Goal: Task Accomplishment & Management: Complete application form

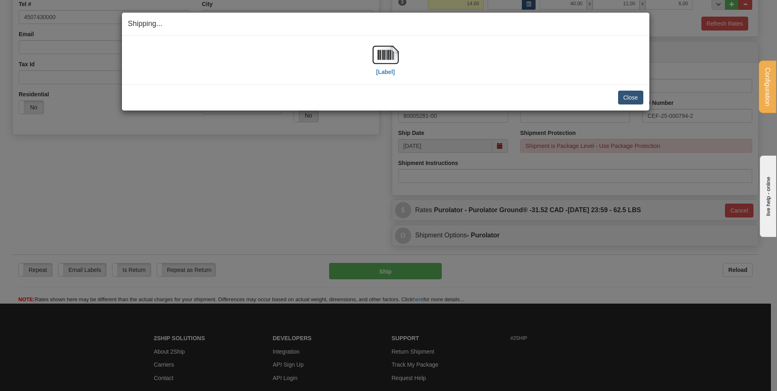
scroll to position [201, 0]
click at [620, 97] on button "Close" at bounding box center [630, 98] width 25 height 14
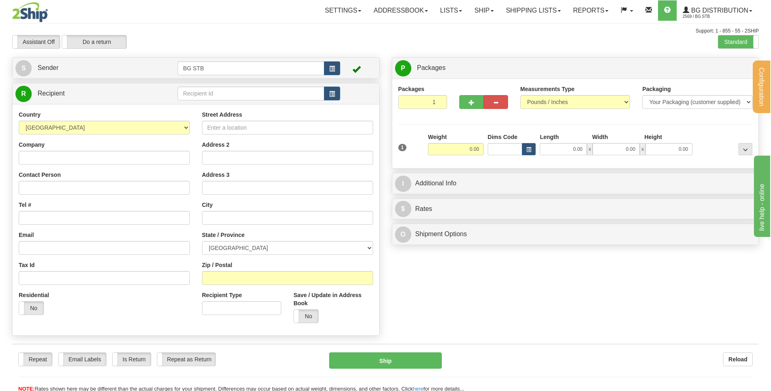
click at [238, 103] on div "R Recipient" at bounding box center [195, 209] width 367 height 253
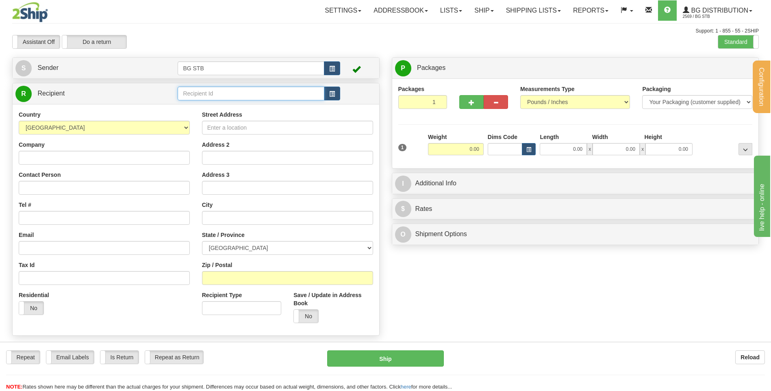
click at [235, 98] on input "text" at bounding box center [251, 94] width 146 height 14
type input "9588"
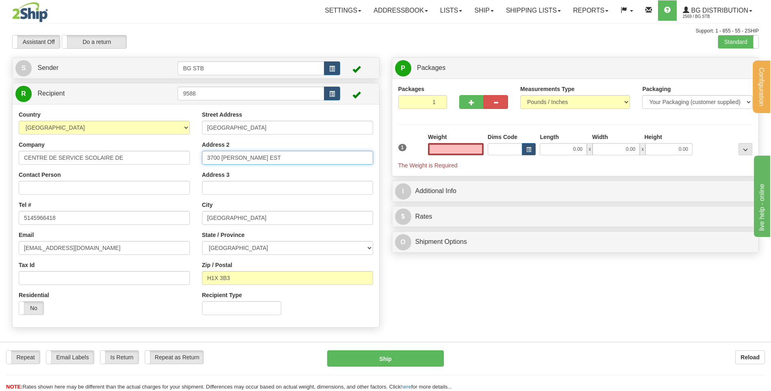
type input "0.00"
drag, startPoint x: 264, startPoint y: 156, endPoint x: 175, endPoint y: 160, distance: 89.5
click at [176, 160] on div "Country [GEOGRAPHIC_DATA] [GEOGRAPHIC_DATA] [GEOGRAPHIC_DATA] [GEOGRAPHIC_DATA]…" at bounding box center [196, 216] width 367 height 211
drag, startPoint x: 218, startPoint y: 129, endPoint x: 189, endPoint y: 134, distance: 29.3
click at [191, 133] on div "Country [GEOGRAPHIC_DATA] [GEOGRAPHIC_DATA] [GEOGRAPHIC_DATA] [GEOGRAPHIC_DATA]…" at bounding box center [196, 216] width 367 height 211
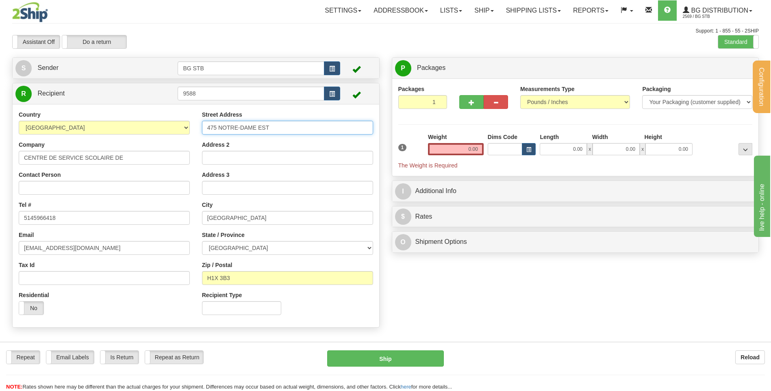
type input "475 NOTRE-DAME EST"
click at [103, 190] on input "Contact Person" at bounding box center [104, 188] width 171 height 14
type input "A/S DOMINIQUE LAROCHE"
drag, startPoint x: 242, startPoint y: 215, endPoint x: 187, endPoint y: 219, distance: 55.8
click at [194, 219] on div "Country [GEOGRAPHIC_DATA] [GEOGRAPHIC_DATA] [GEOGRAPHIC_DATA] [GEOGRAPHIC_DATA]…" at bounding box center [196, 216] width 367 height 211
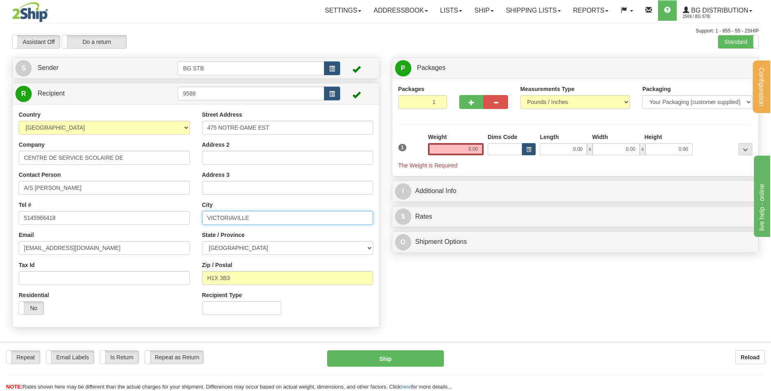
type input "VICTORIAVILLE"
drag, startPoint x: 220, startPoint y: 278, endPoint x: 97, endPoint y: 272, distance: 122.9
click at [97, 272] on div "Country [GEOGRAPHIC_DATA] [GEOGRAPHIC_DATA] [GEOGRAPHIC_DATA] [GEOGRAPHIC_DATA]…" at bounding box center [196, 216] width 367 height 211
type input "G6P 4B3"
click at [474, 150] on input "0.00" at bounding box center [456, 149] width 56 height 12
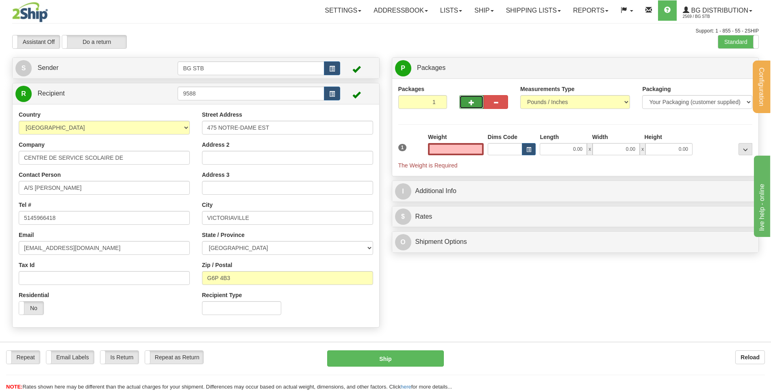
type input "0.00"
drag, startPoint x: 470, startPoint y: 106, endPoint x: 539, endPoint y: 99, distance: 69.0
click at [470, 105] on button "button" at bounding box center [471, 102] width 24 height 14
type input "2"
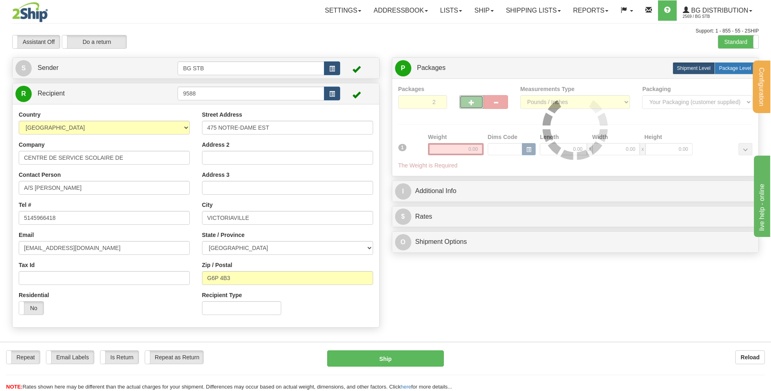
click at [739, 69] on span "Package Level" at bounding box center [735, 68] width 32 height 6
radio input "true"
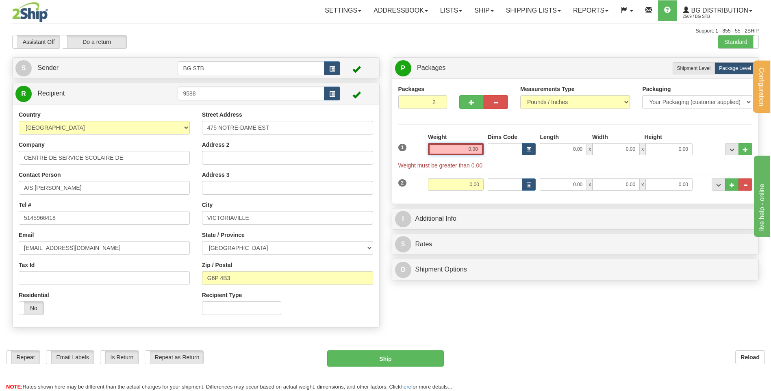
click at [462, 148] on input "0.00" at bounding box center [456, 149] width 56 height 12
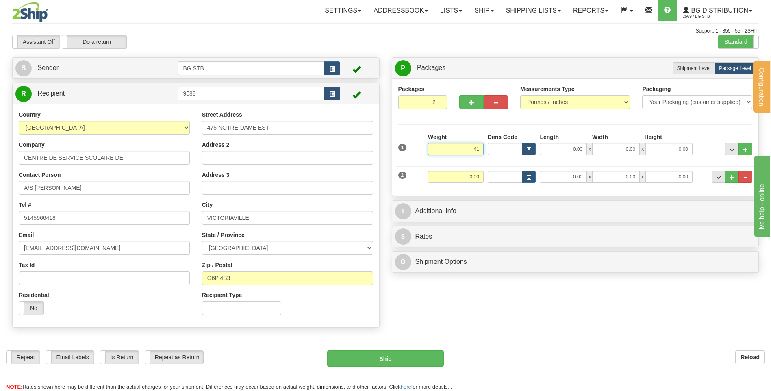
type input "4"
type input "18.25"
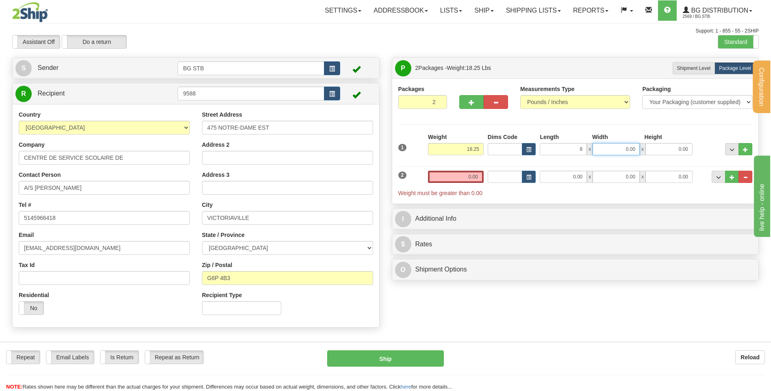
type input "8.00"
type input "6.00"
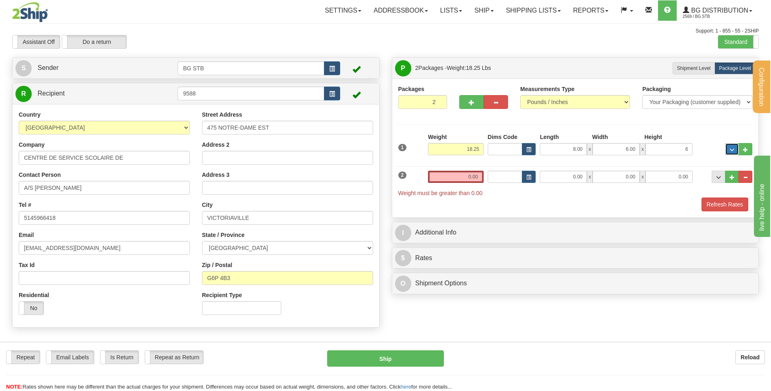
type input "6.00"
click at [482, 171] on input "0.00" at bounding box center [456, 177] width 56 height 12
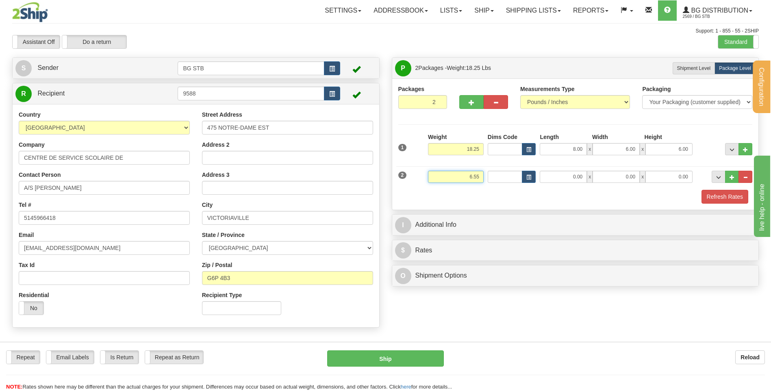
type input "6.55"
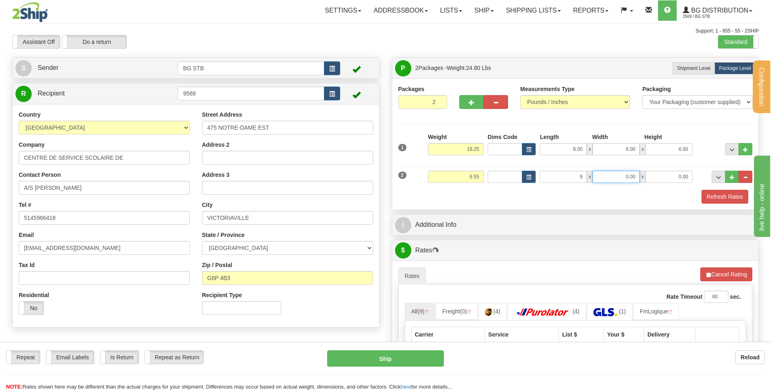
type input "9.00"
type input "5.00"
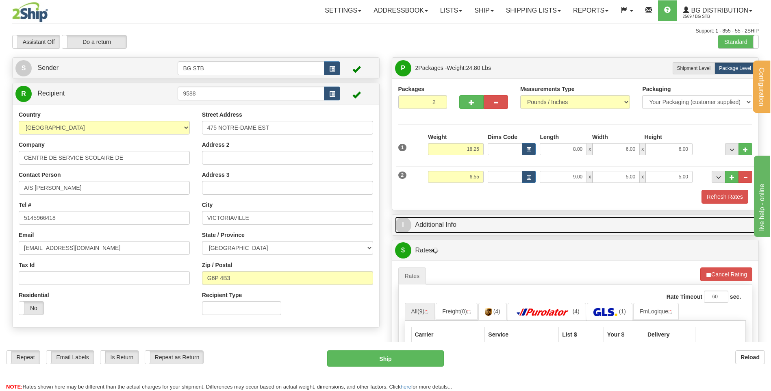
click at [465, 227] on link "I Additional Info" at bounding box center [575, 225] width 361 height 17
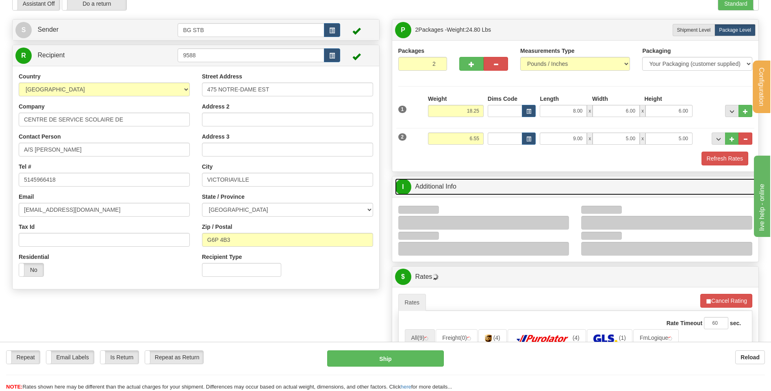
scroll to position [122, 0]
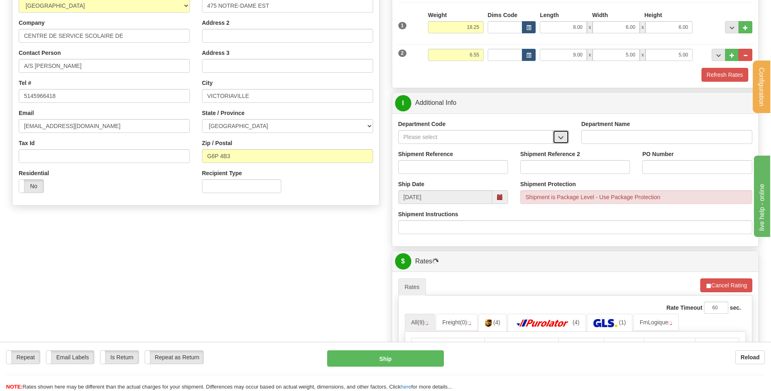
click at [561, 138] on span "button" at bounding box center [561, 137] width 6 height 5
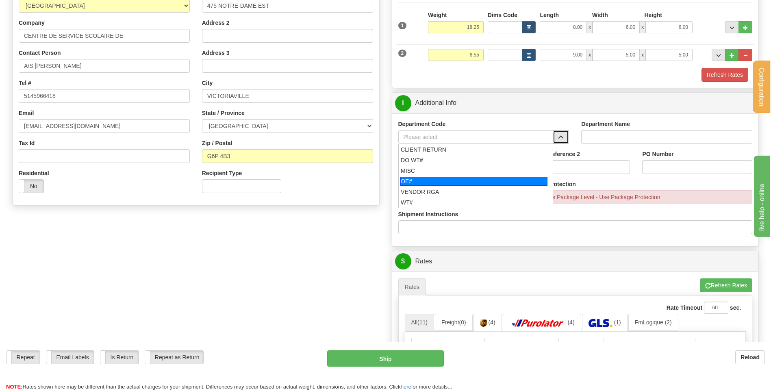
click at [427, 180] on div "OE#" at bounding box center [473, 181] width 147 height 9
type input "OE#"
type input "ORDERS"
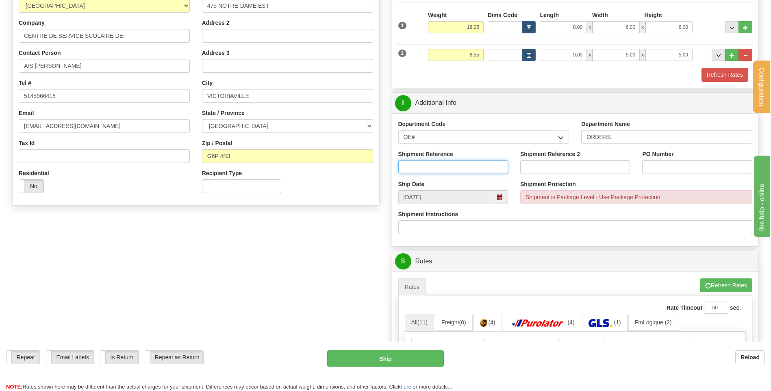
click at [428, 169] on input "Shipment Reference" at bounding box center [453, 167] width 110 height 14
click at [430, 164] on input "80003861*-00" at bounding box center [453, 167] width 110 height 14
type input "80003861-00"
click at [658, 165] on input "PO Number" at bounding box center [697, 167] width 110 height 14
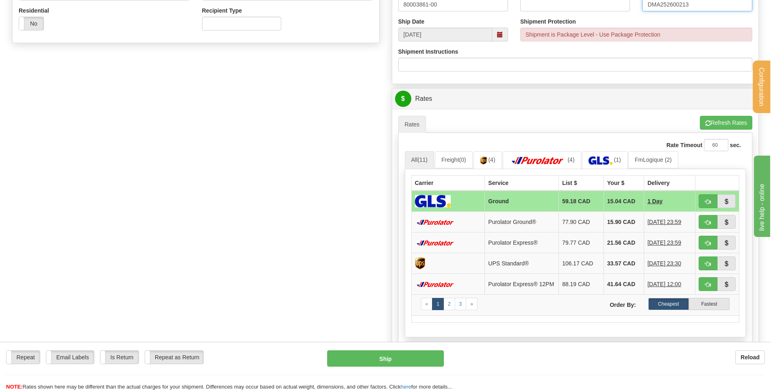
type input "DMA252600213"
click at [705, 220] on button "button" at bounding box center [708, 222] width 19 height 14
type input "260"
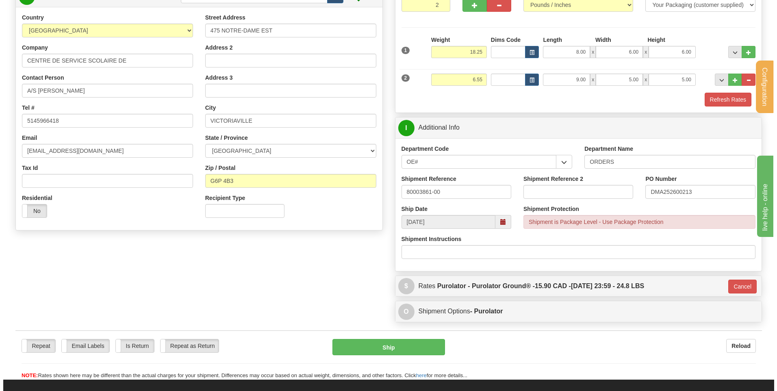
scroll to position [92, 0]
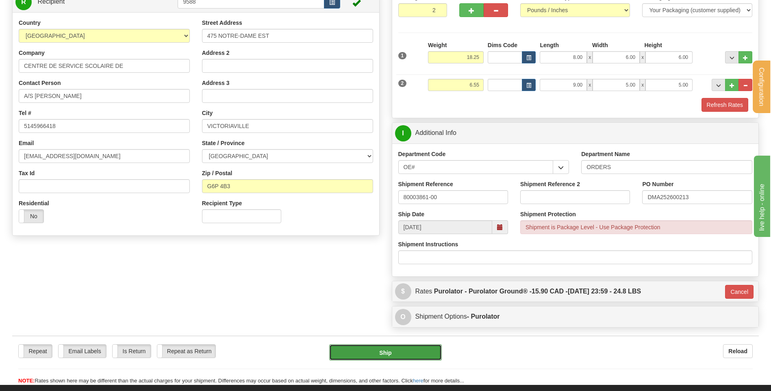
click at [362, 354] on button "Ship" at bounding box center [385, 352] width 112 height 16
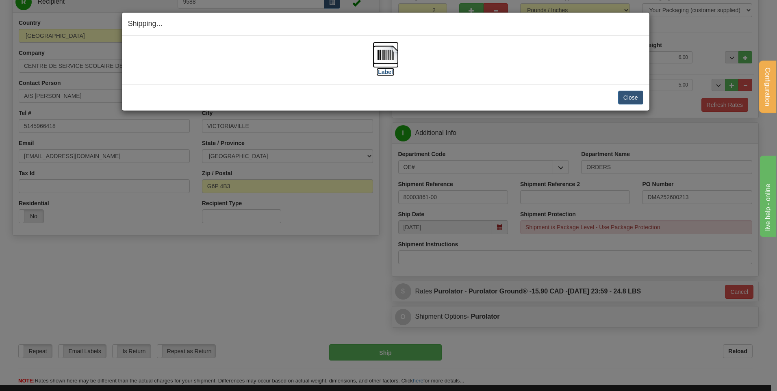
click at [391, 54] on img at bounding box center [386, 55] width 26 height 26
click at [627, 100] on button "Close" at bounding box center [630, 98] width 25 height 14
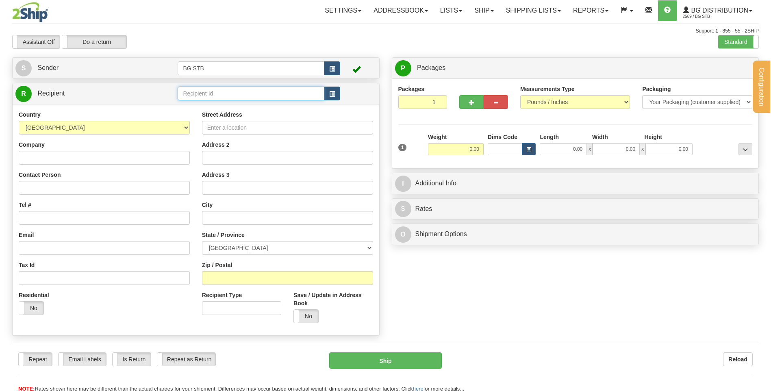
click at [203, 93] on input "text" at bounding box center [251, 94] width 146 height 14
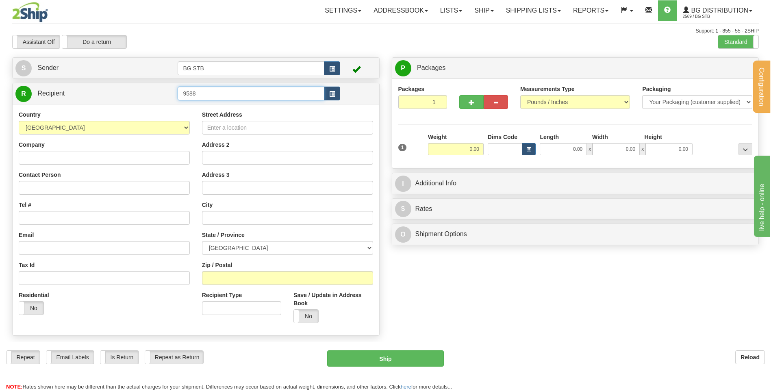
type input "9588"
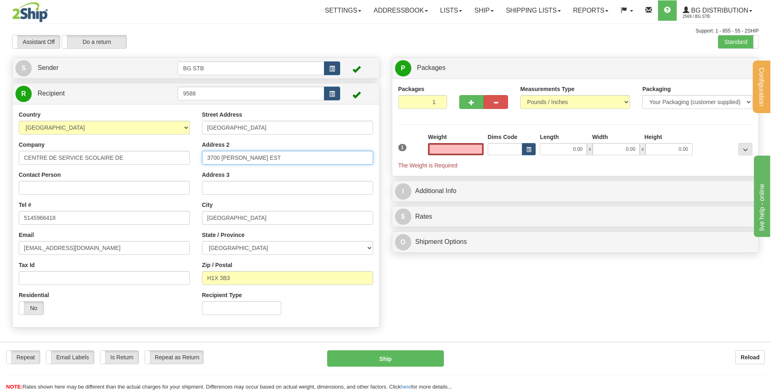
type input "0.00"
drag, startPoint x: 161, startPoint y: 153, endPoint x: 153, endPoint y: 159, distance: 9.8
click at [150, 156] on div "Country AFGHANISTAN ALAND ISLANDS ALBANIA ALGERIA AMERICAN SAMOA ANDORRA ANGOLA…" at bounding box center [196, 216] width 367 height 211
drag, startPoint x: 250, startPoint y: 128, endPoint x: 150, endPoint y: 124, distance: 99.7
click at [150, 124] on div "Country [GEOGRAPHIC_DATA] [GEOGRAPHIC_DATA] [GEOGRAPHIC_DATA] [GEOGRAPHIC_DATA]…" at bounding box center [196, 216] width 367 height 211
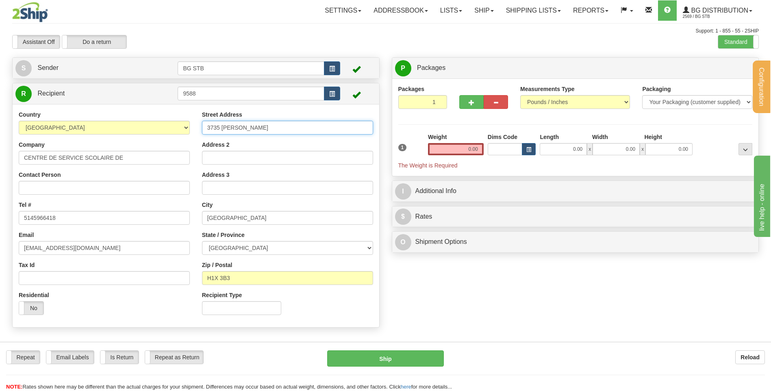
type input "3735 DROLET"
click at [243, 154] on input "Address 2" at bounding box center [287, 158] width 171 height 14
type input "EDIFICE DES PINS"
type input "H2X 3H7"
click at [471, 149] on input "0.00" at bounding box center [456, 149] width 56 height 12
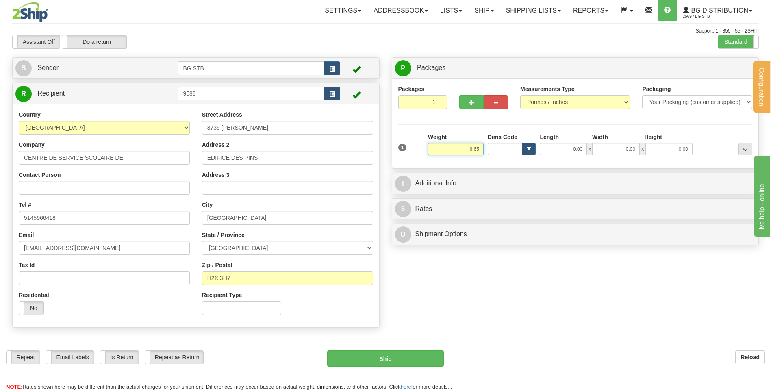
type input "6.65"
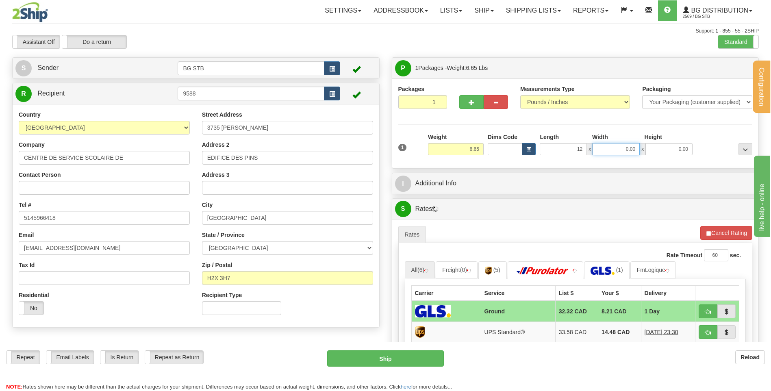
type input "12.00"
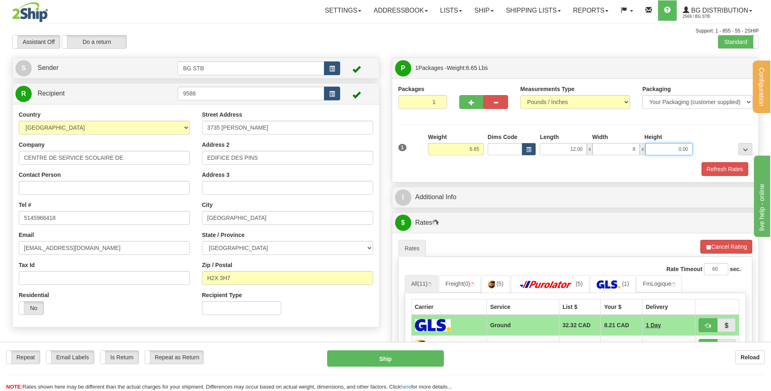
type input "8.00"
type input "6.00"
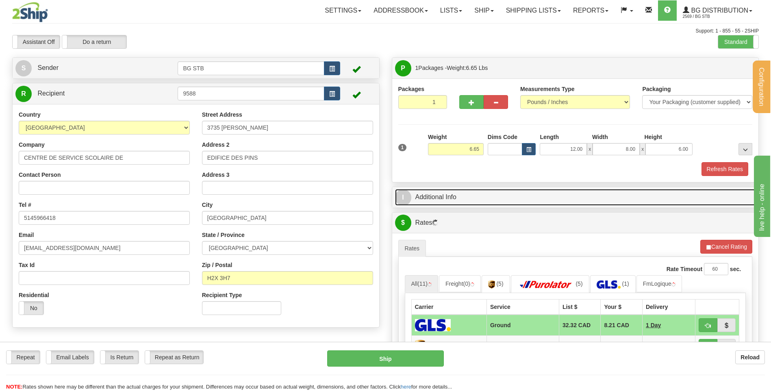
click at [516, 198] on link "I Additional Info" at bounding box center [575, 197] width 361 height 17
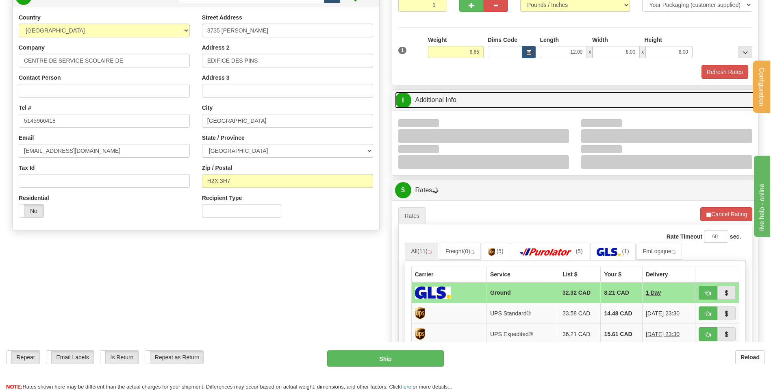
scroll to position [122, 0]
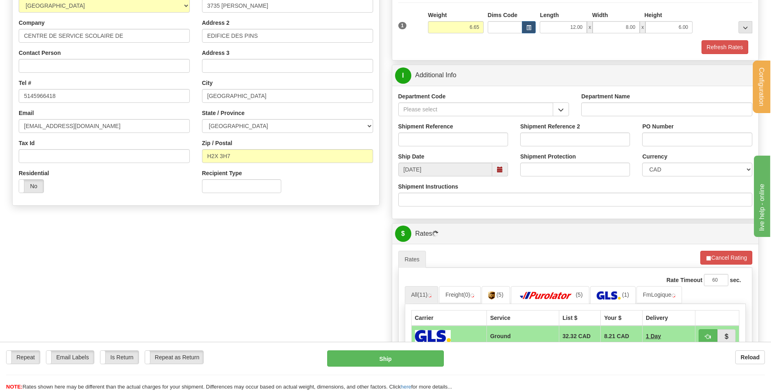
click at [564, 105] on button "button" at bounding box center [561, 109] width 16 height 14
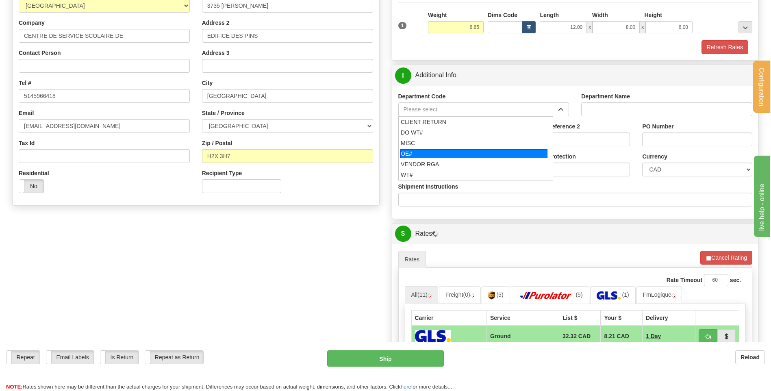
drag, startPoint x: 468, startPoint y: 150, endPoint x: 466, endPoint y: 141, distance: 8.8
click at [467, 149] on div "OE#" at bounding box center [473, 153] width 147 height 9
type input "OE#"
type input "ORDERS"
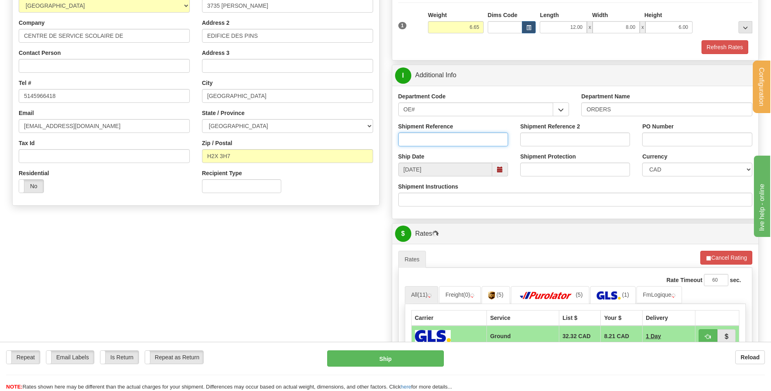
click at [466, 141] on input "Shipment Reference" at bounding box center [453, 139] width 110 height 14
type input "80005362-00 // 80005370-00"
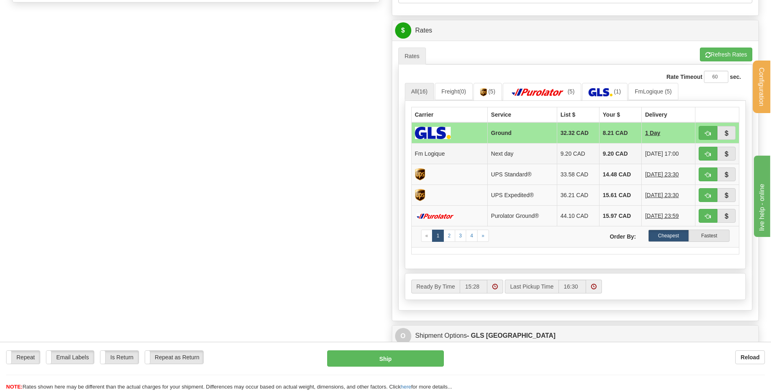
type input "MS-0045-111562351 // MG2526-0091"
click at [710, 153] on span "button" at bounding box center [708, 154] width 6 height 5
type input "jour"
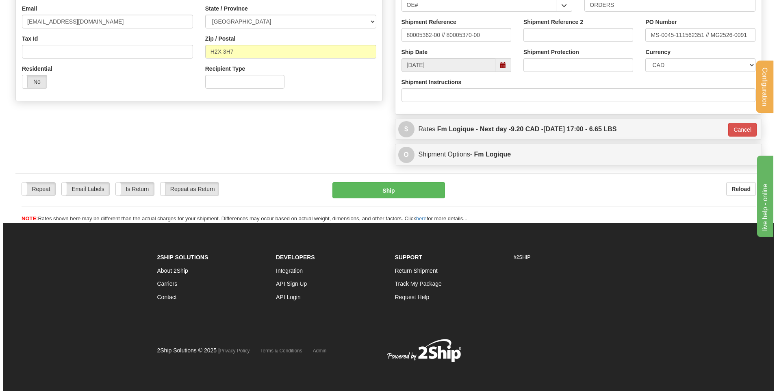
scroll to position [227, 0]
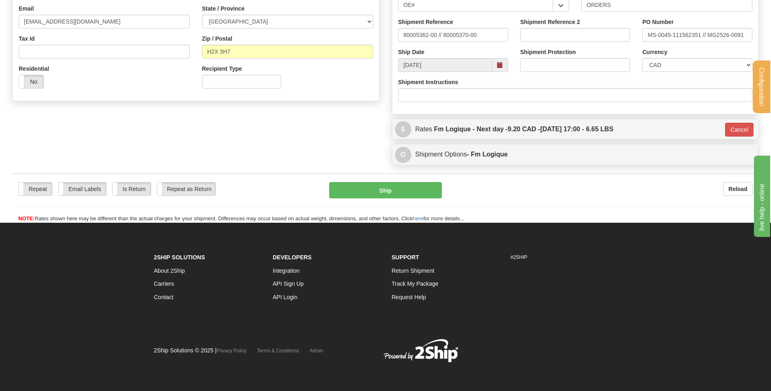
click at [394, 180] on div "Repeat Repeat Email Labels Email Labels Edit Is Return Is Return Repeat as Retu…" at bounding box center [385, 198] width 747 height 49
click at [403, 185] on button "Ship" at bounding box center [385, 190] width 112 height 16
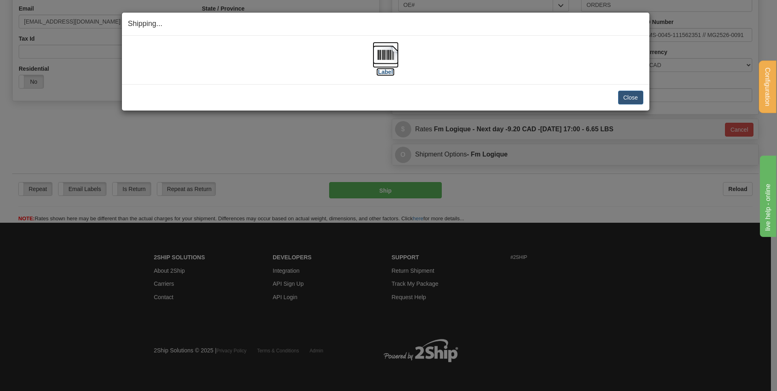
click at [383, 54] on img at bounding box center [386, 55] width 26 height 26
click at [634, 93] on button "Close" at bounding box center [630, 98] width 25 height 14
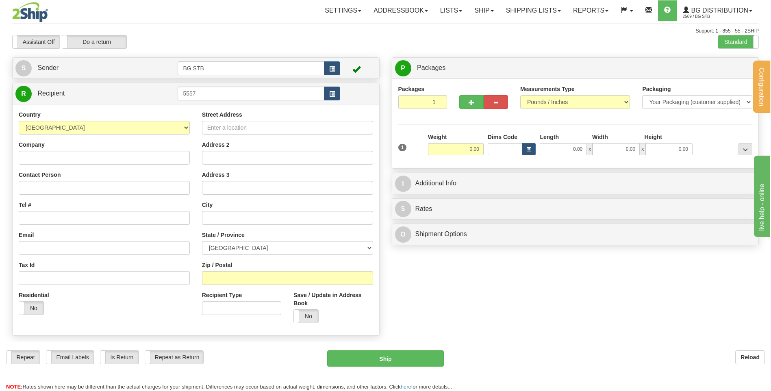
type input "5557"
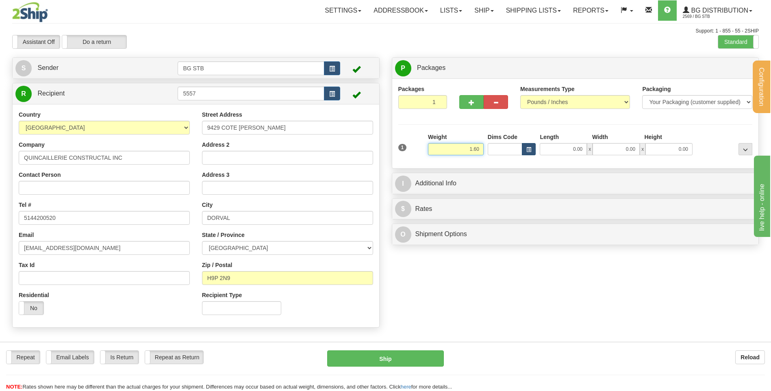
type input "1.60"
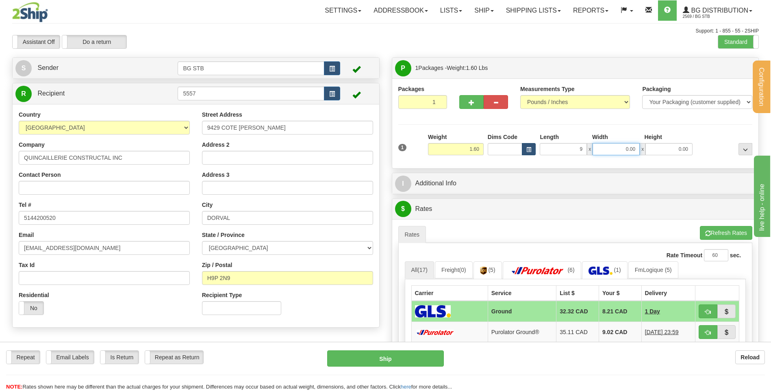
type input "9.00"
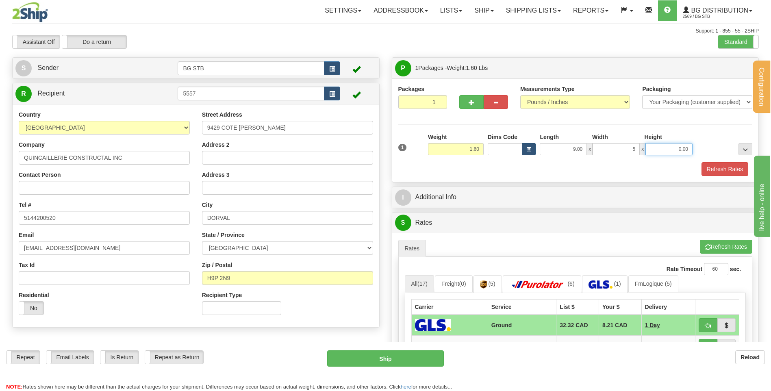
type input "5.00"
click at [471, 206] on div "I Additional Info" at bounding box center [575, 197] width 367 height 21
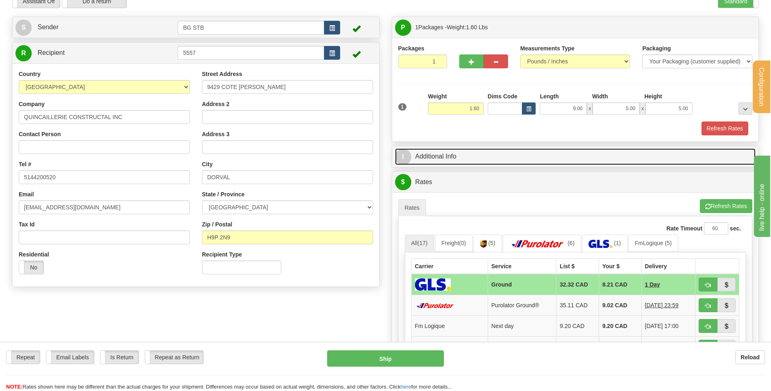
click at [484, 149] on link "I Additional Info" at bounding box center [575, 156] width 361 height 17
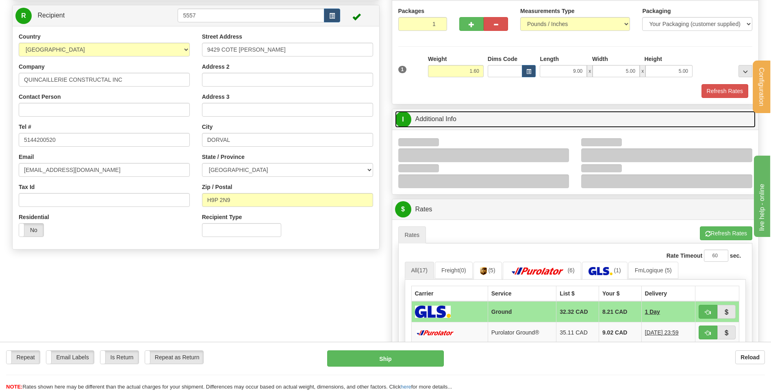
scroll to position [81, 0]
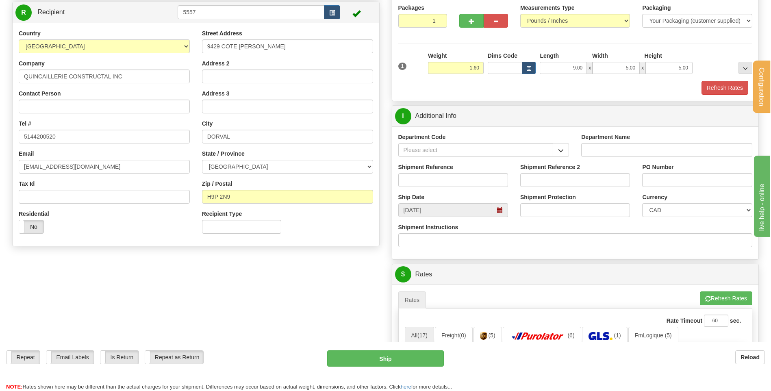
click at [556, 150] on button "button" at bounding box center [561, 150] width 16 height 14
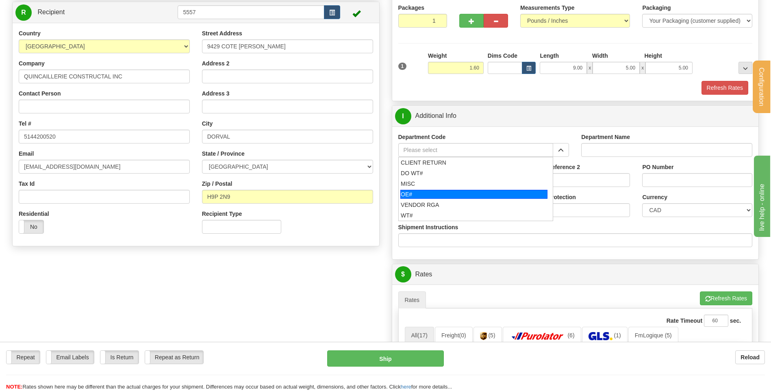
click at [424, 197] on div "OE#" at bounding box center [473, 194] width 147 height 9
type input "OE#"
type input "ORDERS"
click at [425, 185] on input "Shipment Reference" at bounding box center [453, 180] width 110 height 14
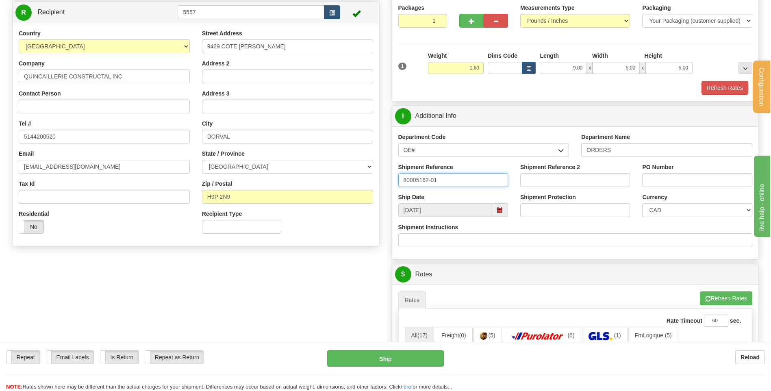
type input "80005162-01"
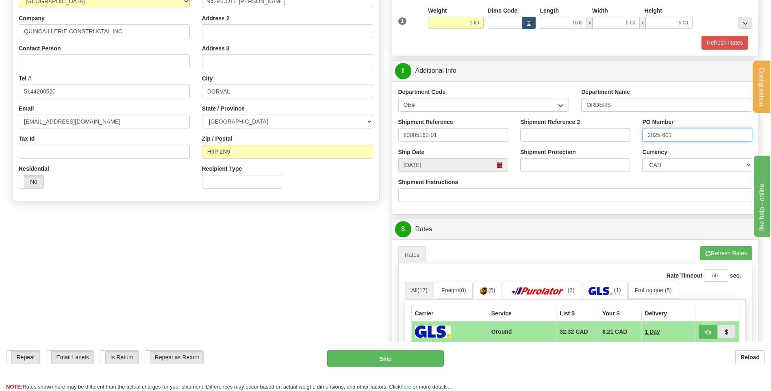
scroll to position [325, 0]
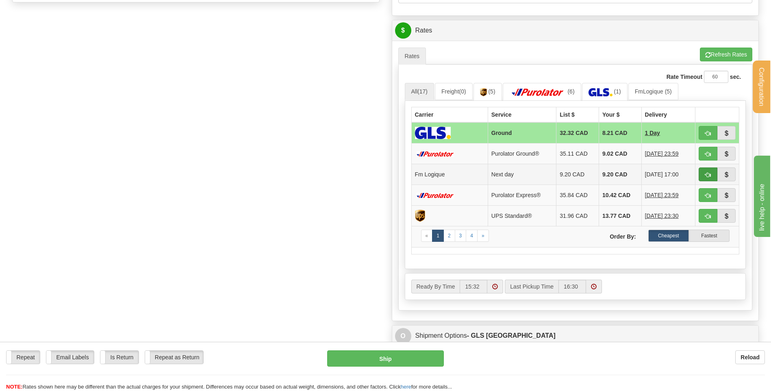
type input "2025-601"
click at [707, 176] on span "button" at bounding box center [708, 174] width 6 height 5
type input "jour"
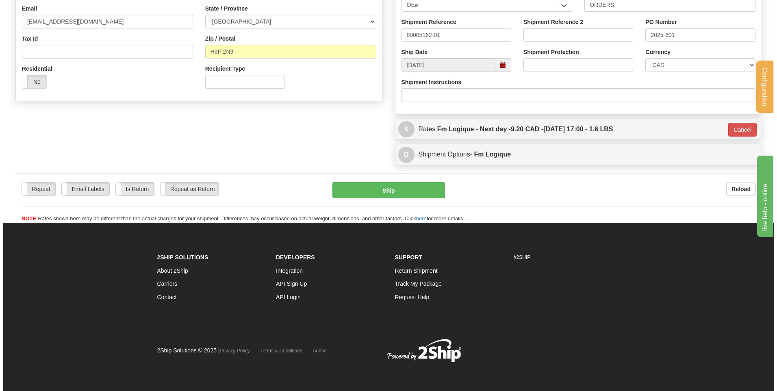
scroll to position [227, 0]
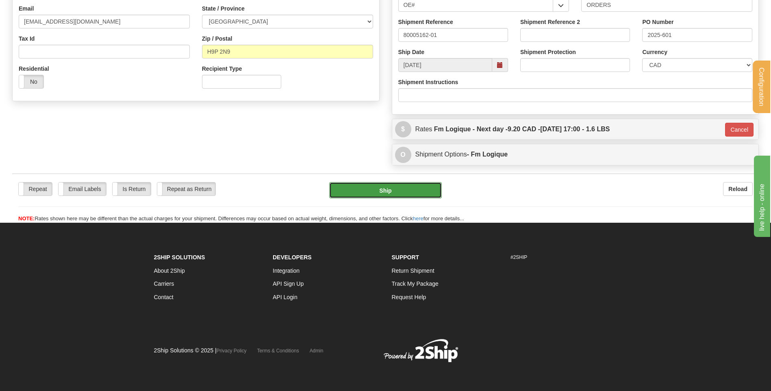
click at [387, 191] on button "Ship" at bounding box center [385, 190] width 112 height 16
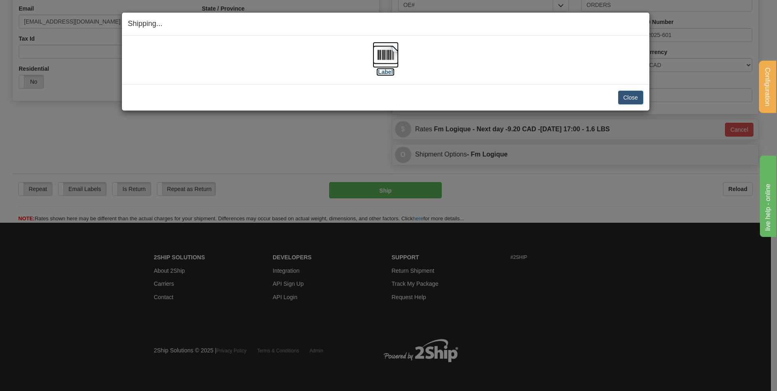
click at [386, 51] on img at bounding box center [386, 55] width 26 height 26
click at [627, 96] on button "Close" at bounding box center [630, 98] width 25 height 14
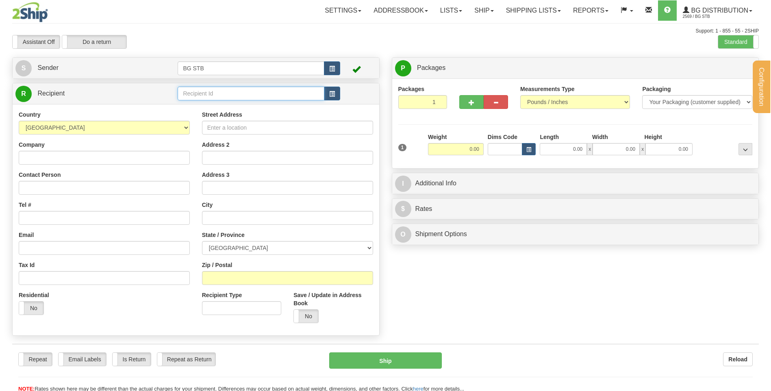
click at [217, 96] on input "text" at bounding box center [251, 94] width 146 height 14
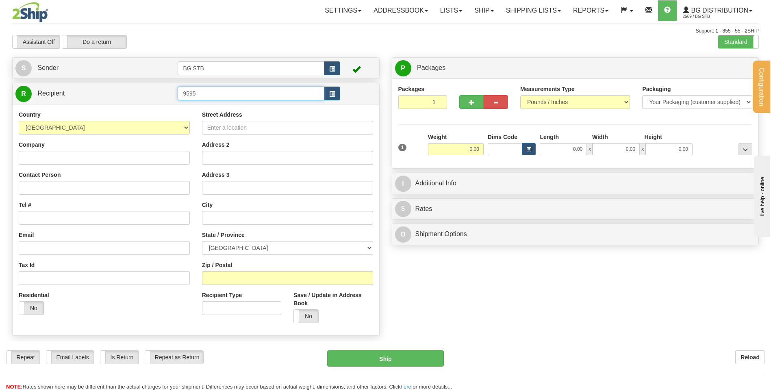
type input "9595"
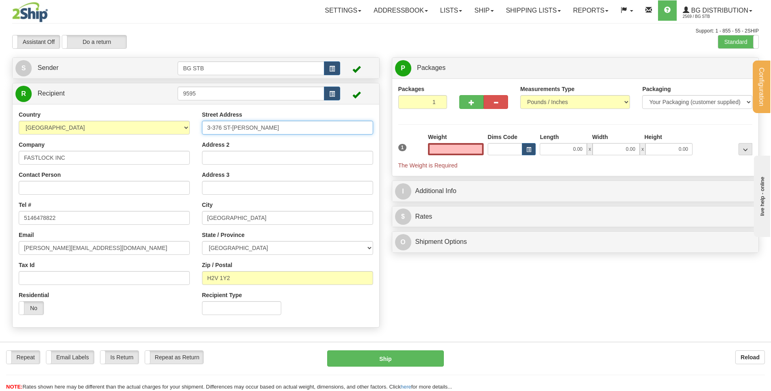
type input "0.00"
drag, startPoint x: 292, startPoint y: 128, endPoint x: 174, endPoint y: 131, distance: 118.7
click at [185, 135] on div "Country [GEOGRAPHIC_DATA] [GEOGRAPHIC_DATA] [GEOGRAPHIC_DATA] [GEOGRAPHIC_DATA]…" at bounding box center [196, 216] width 367 height 211
type input "[STREET_ADDRESS]"
drag, startPoint x: 250, startPoint y: 219, endPoint x: 117, endPoint y: 220, distance: 132.9
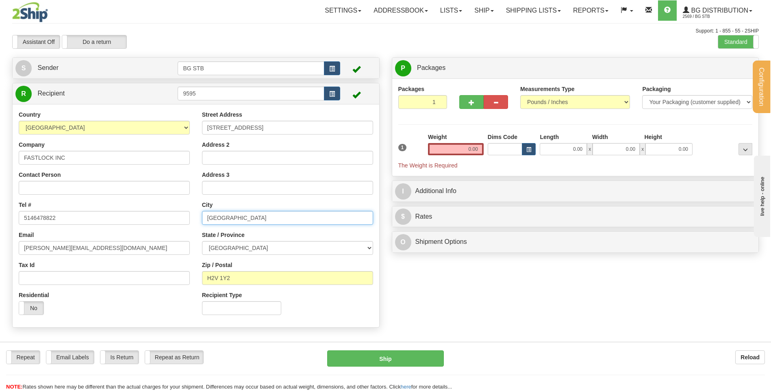
click at [119, 220] on div "Country [GEOGRAPHIC_DATA] [GEOGRAPHIC_DATA] [GEOGRAPHIC_DATA] [GEOGRAPHIC_DATA]…" at bounding box center [196, 216] width 367 height 211
type input "OUTREMONT"
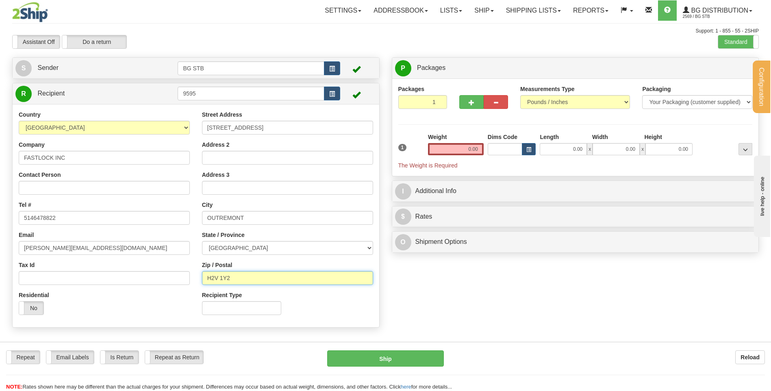
drag, startPoint x: 239, startPoint y: 279, endPoint x: 215, endPoint y: 277, distance: 23.7
click at [215, 277] on input "H2V 1Y2" at bounding box center [287, 278] width 171 height 14
type input "H2V 3T7"
click at [464, 144] on input "0.00" at bounding box center [456, 149] width 56 height 12
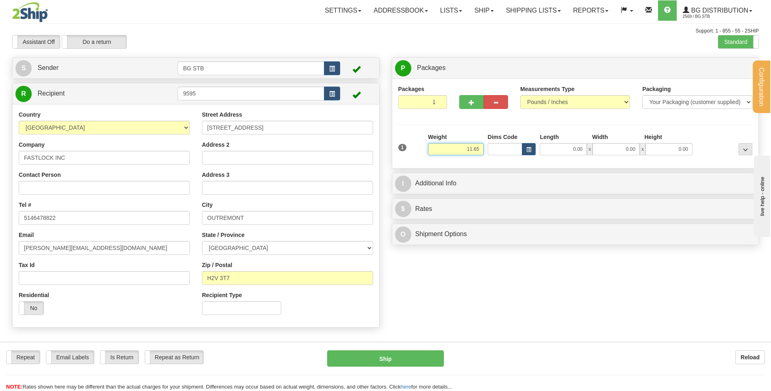
type input "11.65"
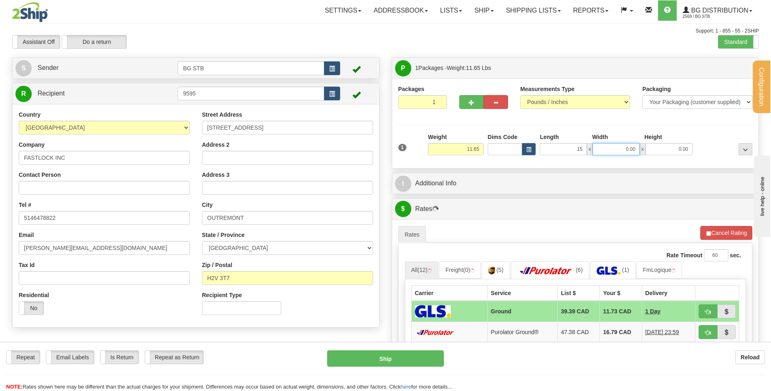
type input "15.00"
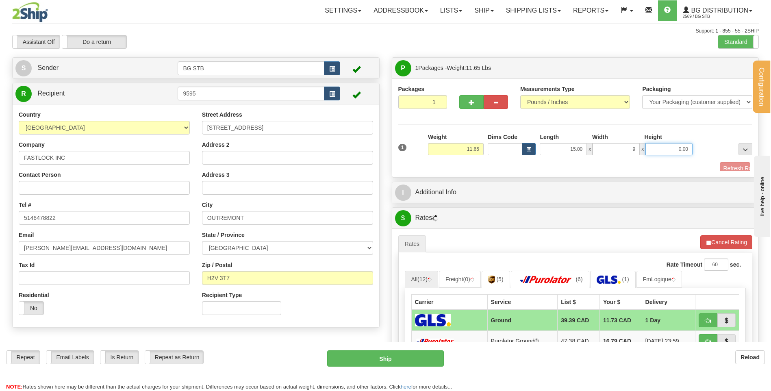
type input "9.00"
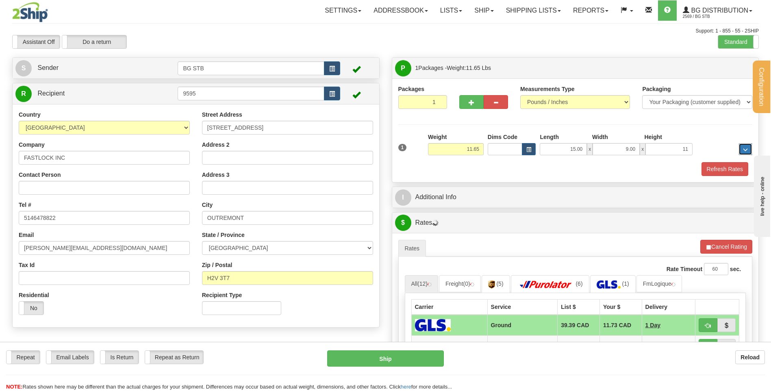
type input "11.00"
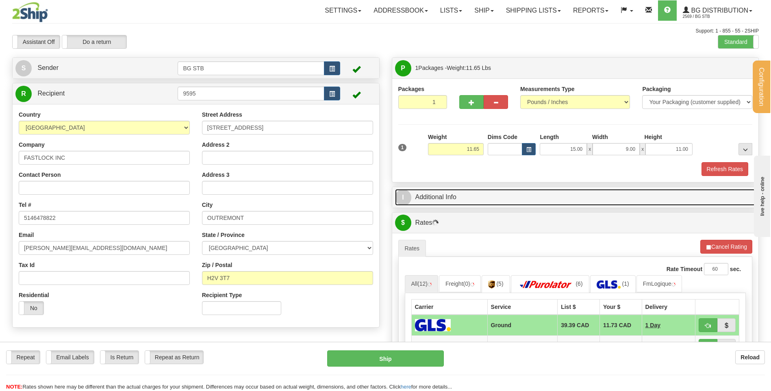
click at [469, 203] on link "I Additional Info" at bounding box center [575, 197] width 361 height 17
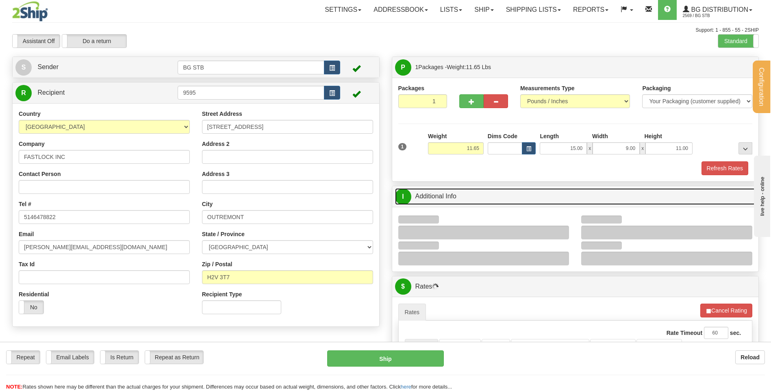
scroll to position [122, 0]
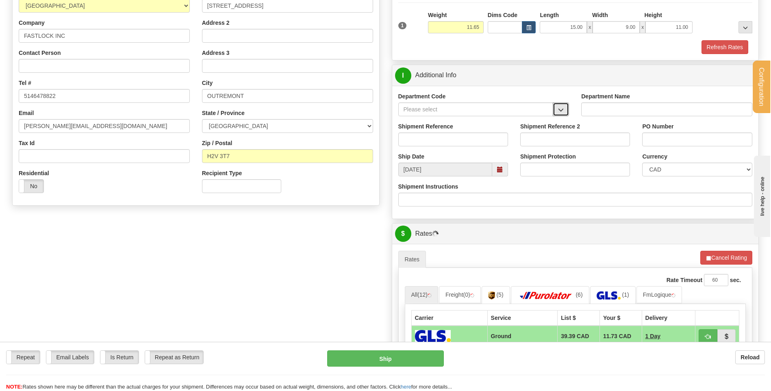
click at [558, 111] on span "button" at bounding box center [561, 109] width 6 height 5
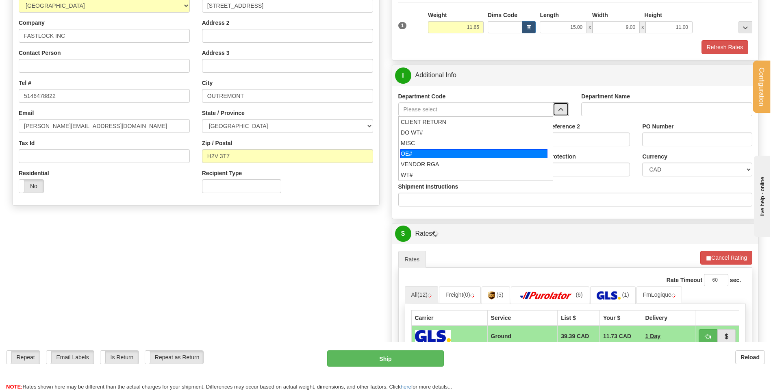
click at [456, 149] on div "OE#" at bounding box center [473, 153] width 147 height 9
type input "OE#"
type input "ORDERS"
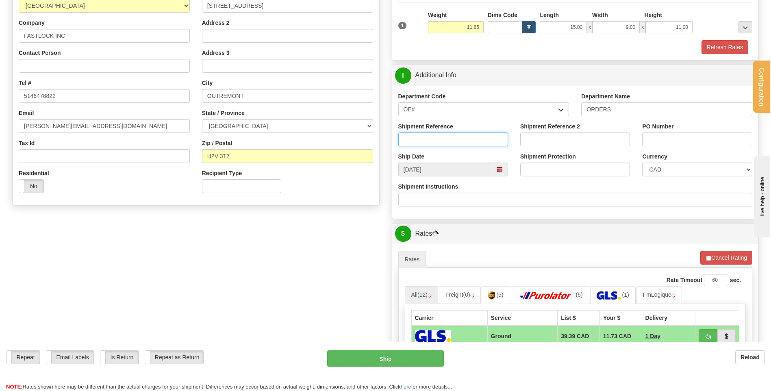
click at [455, 143] on input "Shipment Reference" at bounding box center [453, 139] width 110 height 14
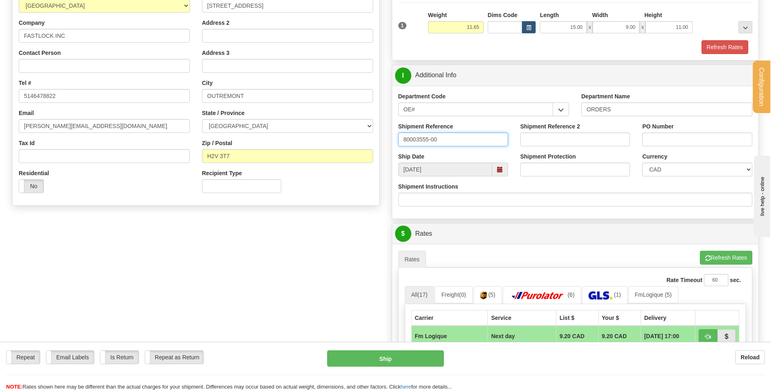
drag, startPoint x: 421, startPoint y: 138, endPoint x: 417, endPoint y: 137, distance: 4.4
click at [417, 137] on input "80003555-00" at bounding box center [453, 139] width 110 height 14
type input "80005355-00"
drag, startPoint x: 671, startPoint y: 136, endPoint x: 666, endPoint y: 138, distance: 5.1
click at [671, 135] on input "PO Number" at bounding box center [697, 139] width 110 height 14
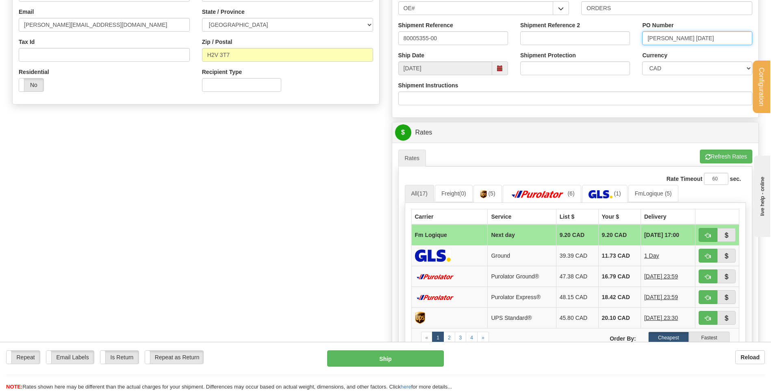
scroll to position [325, 0]
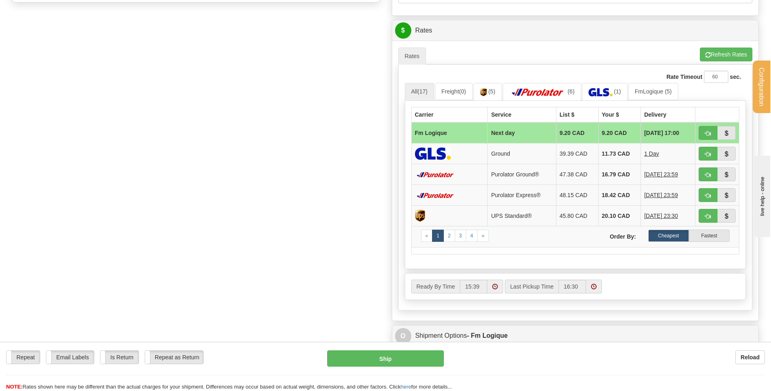
type input "CHAIM 02/09/25"
click at [704, 132] on button "button" at bounding box center [708, 133] width 19 height 14
type input "jour"
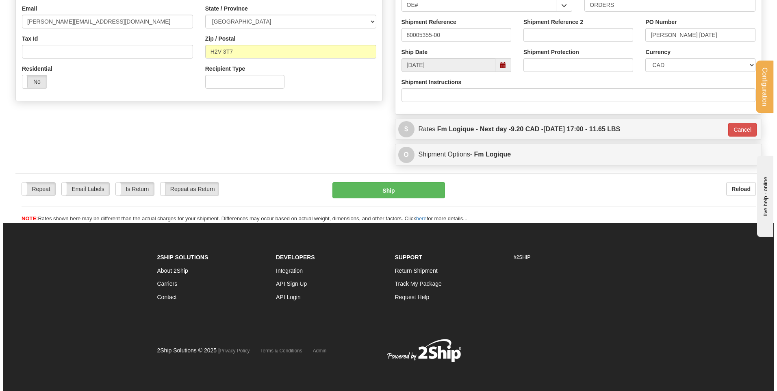
scroll to position [227, 0]
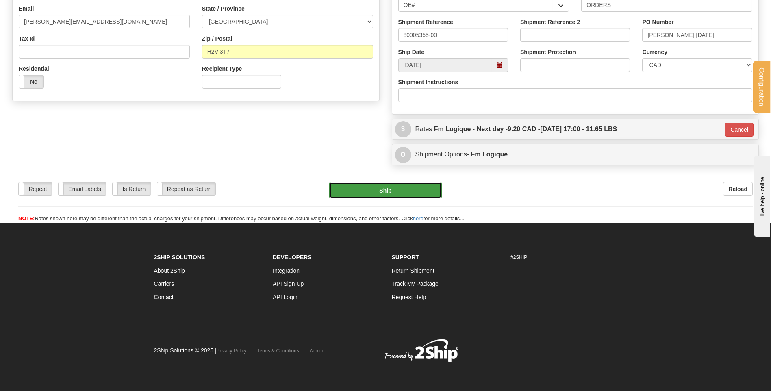
click at [414, 184] on button "Ship" at bounding box center [385, 190] width 112 height 16
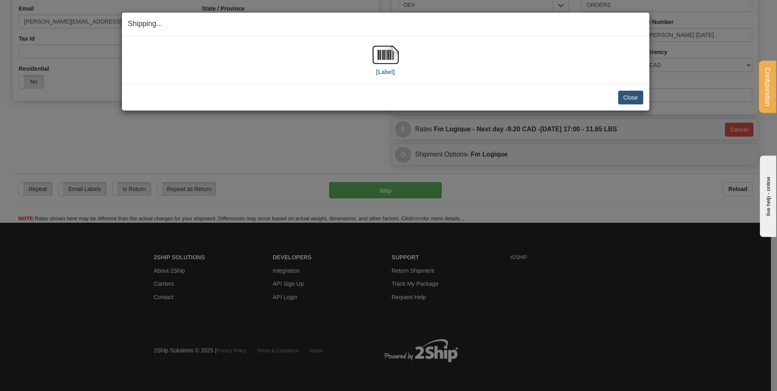
click at [368, 63] on div "[Label]" at bounding box center [385, 60] width 515 height 36
click at [376, 59] on img at bounding box center [386, 55] width 26 height 26
click at [630, 97] on button "Close" at bounding box center [630, 98] width 25 height 14
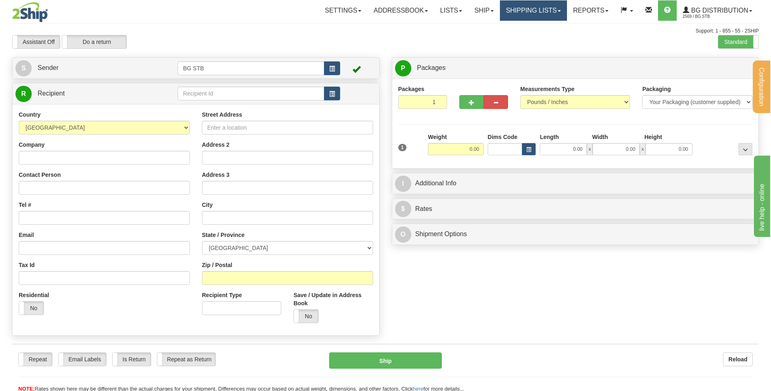
click at [527, 13] on link "Shipping lists" at bounding box center [533, 10] width 67 height 20
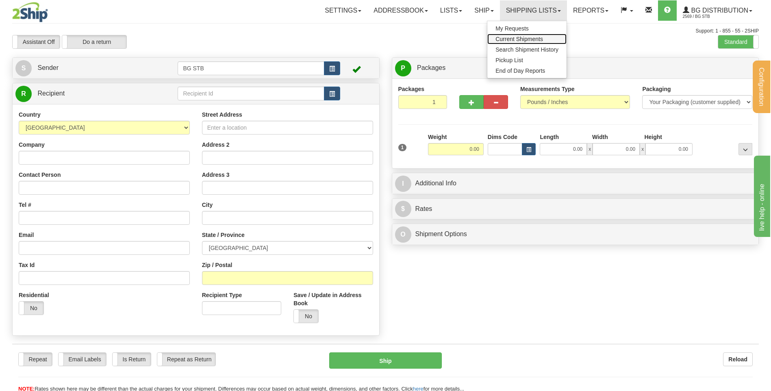
click at [515, 42] on link "Current Shipments" at bounding box center [526, 39] width 79 height 11
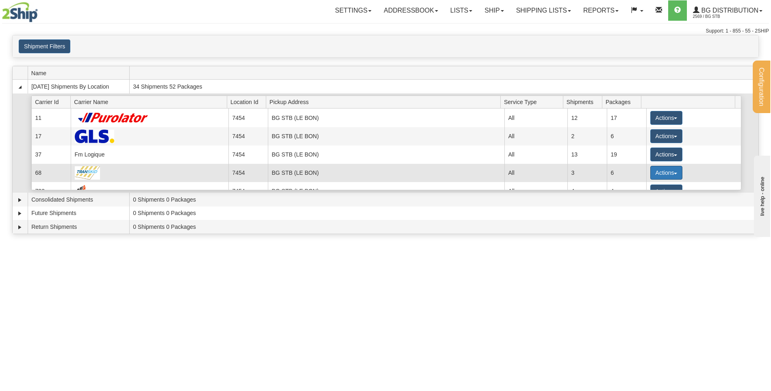
click at [654, 170] on button "Actions" at bounding box center [666, 173] width 33 height 14
click at [627, 183] on link "Details" at bounding box center [649, 188] width 65 height 11
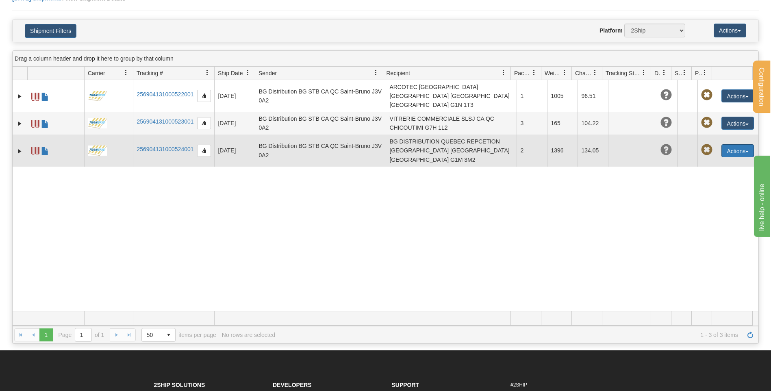
click at [727, 144] on button "Actions" at bounding box center [737, 150] width 33 height 13
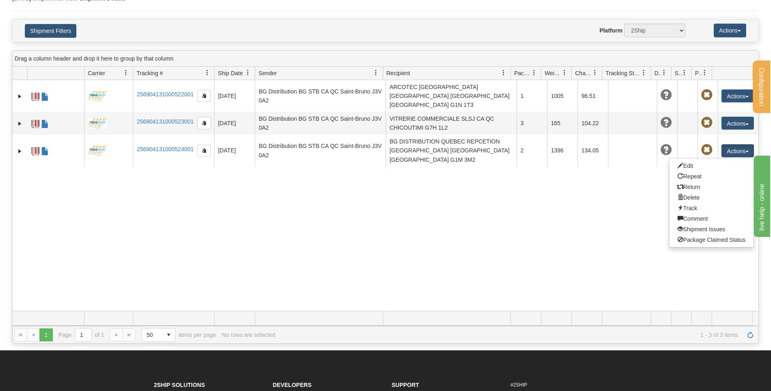
click at [606, 156] on div "31554978 2569 256904131000522001 09/02/2025 09/02/2025 08:55:10 AM BG Distribut…" at bounding box center [386, 195] width 746 height 231
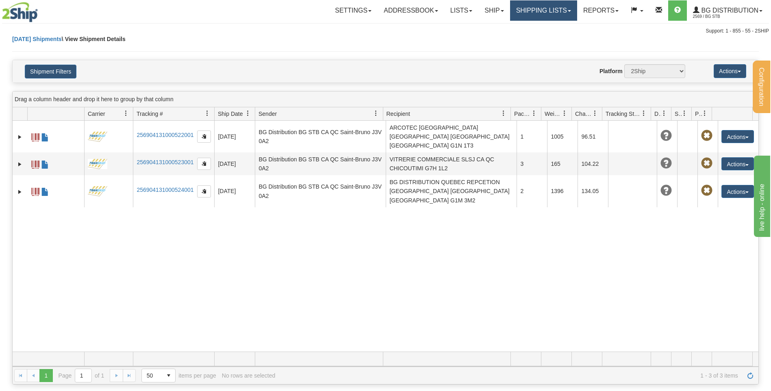
click at [533, 9] on link "Shipping lists" at bounding box center [543, 10] width 67 height 20
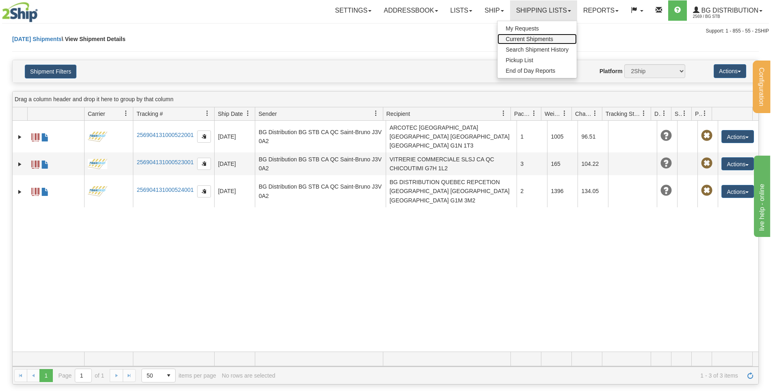
click at [523, 39] on span "Current Shipments" at bounding box center [530, 39] width 48 height 7
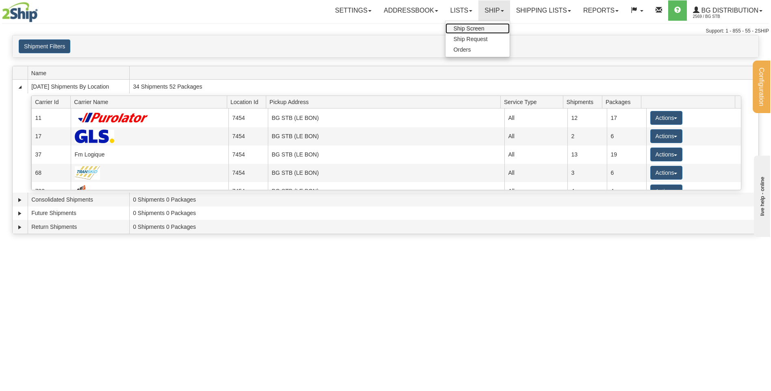
click at [480, 27] on span "Ship Screen" at bounding box center [469, 28] width 31 height 7
click at [483, 8] on link "Ship" at bounding box center [493, 10] width 31 height 20
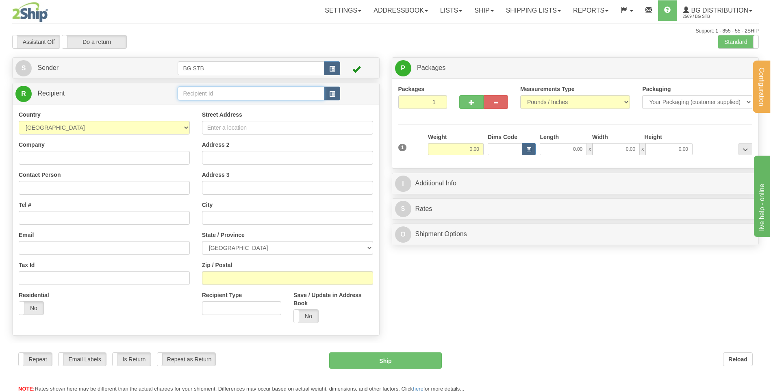
click at [193, 95] on input "text" at bounding box center [251, 94] width 146 height 14
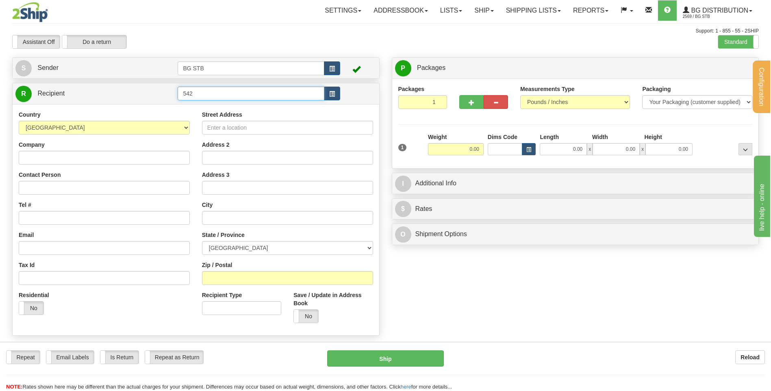
type input "542"
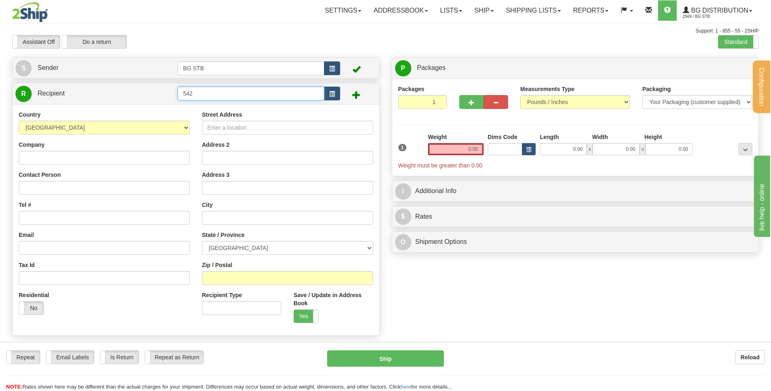
click at [193, 95] on input "542" at bounding box center [251, 94] width 146 height 14
type input "5422"
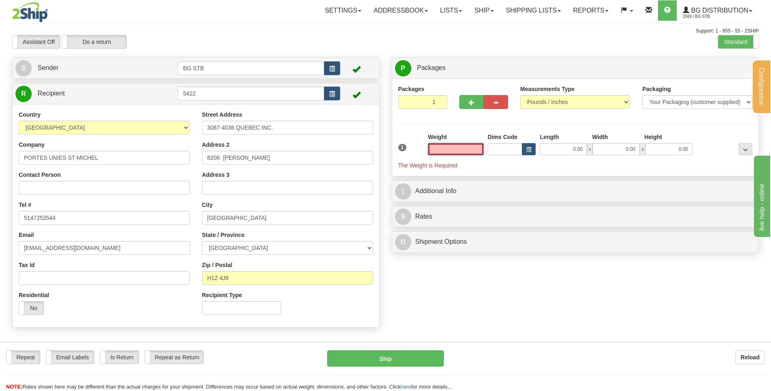
click at [448, 151] on input "text" at bounding box center [456, 149] width 56 height 12
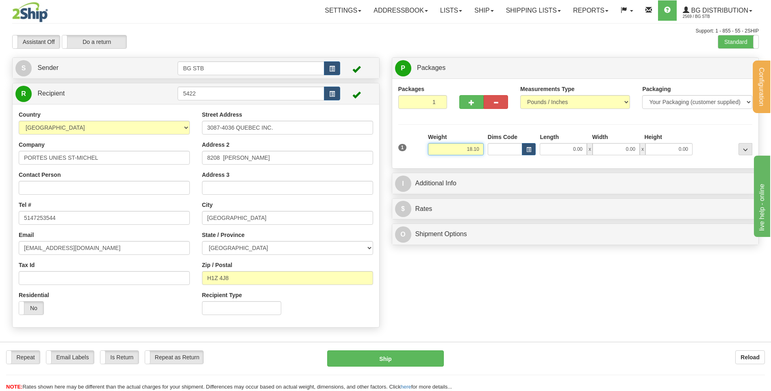
type input "18.10"
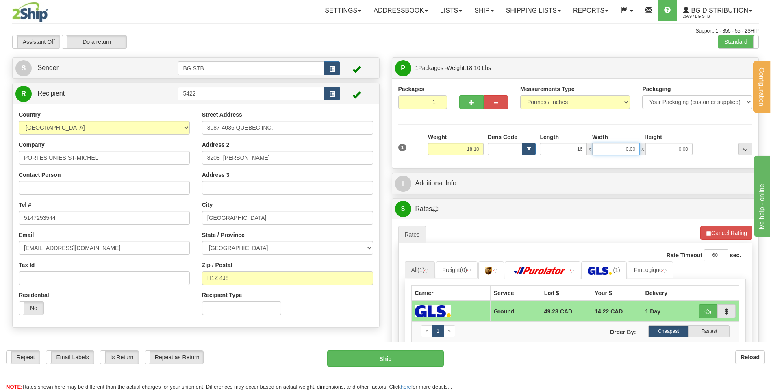
type input "16.00"
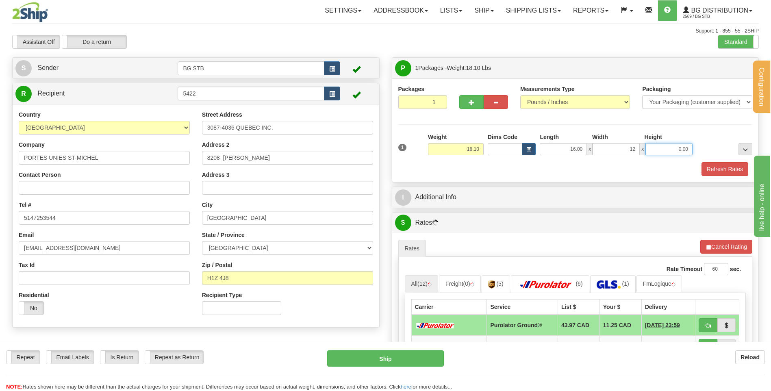
type input "12.00"
type input "11.00"
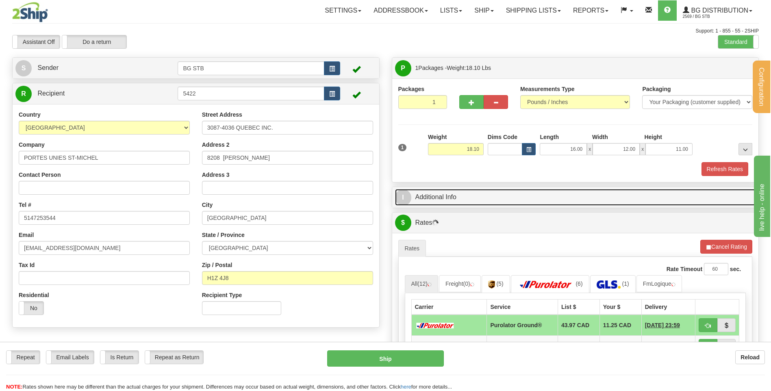
click at [430, 199] on link "I Additional Info" at bounding box center [575, 197] width 361 height 17
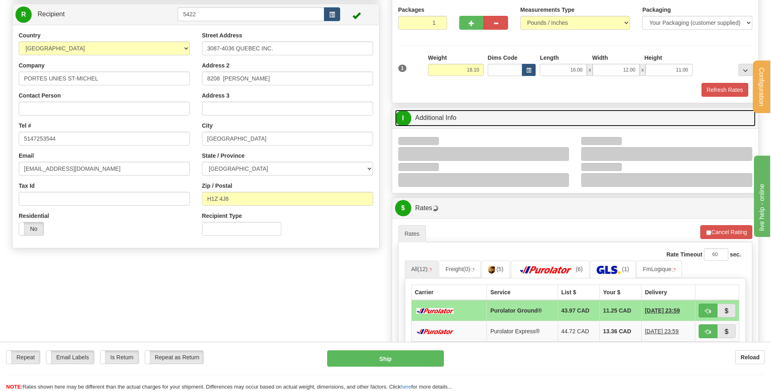
scroll to position [122, 0]
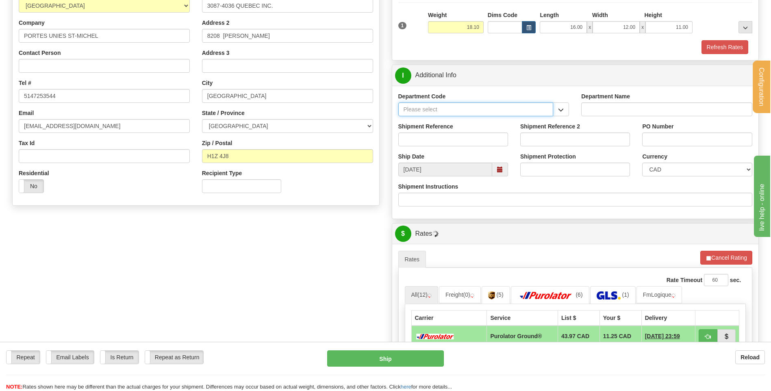
click at [552, 111] on input "Department Code" at bounding box center [475, 109] width 155 height 14
click at [558, 112] on button "button" at bounding box center [561, 109] width 16 height 14
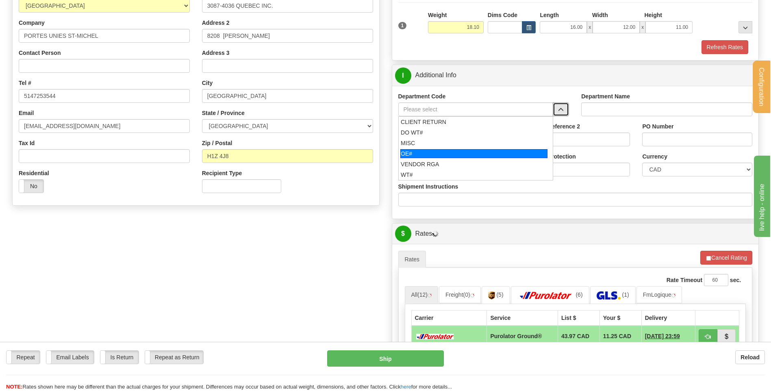
drag, startPoint x: 436, startPoint y: 153, endPoint x: 435, endPoint y: 141, distance: 12.7
click at [436, 151] on div "OE#" at bounding box center [473, 153] width 147 height 9
type input "OE#"
type input "ORDERS"
click at [435, 135] on input "Shipment Reference" at bounding box center [453, 139] width 110 height 14
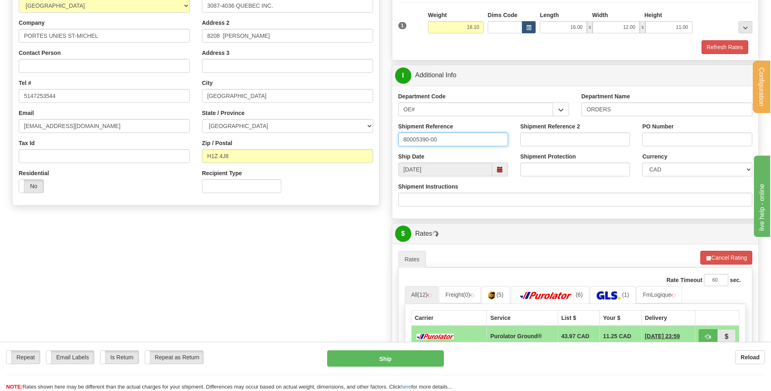
type input "80005390-00"
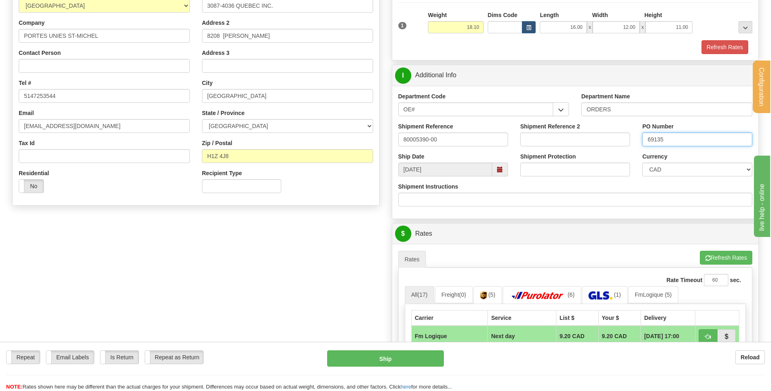
scroll to position [284, 0]
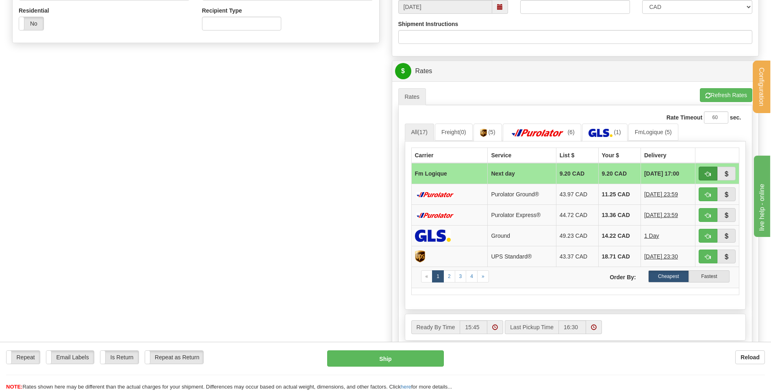
type input "69135"
click at [709, 176] on span "button" at bounding box center [708, 174] width 6 height 5
type input "jour"
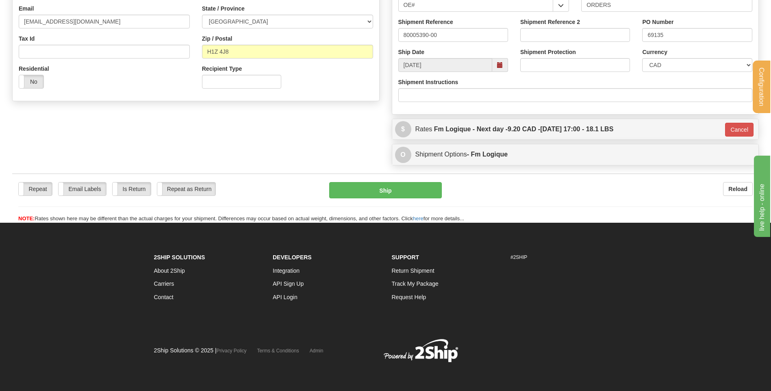
scroll to position [227, 0]
drag, startPoint x: 368, startPoint y: 191, endPoint x: 333, endPoint y: 104, distance: 94.1
click at [360, 102] on form "Pre-print Ship Docs. Delete Close Consolidation Unit Close Consolidation Unit C…" at bounding box center [385, 27] width 747 height 392
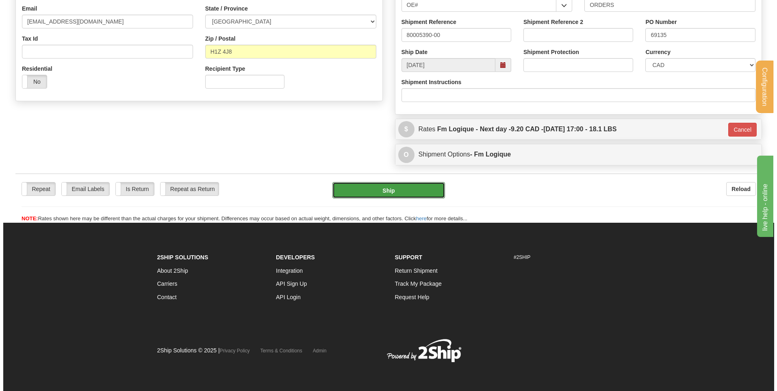
scroll to position [105, 0]
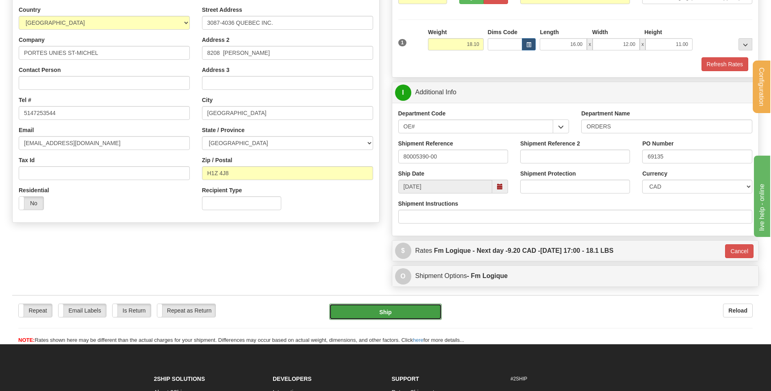
click at [356, 311] on button "Ship" at bounding box center [385, 312] width 112 height 16
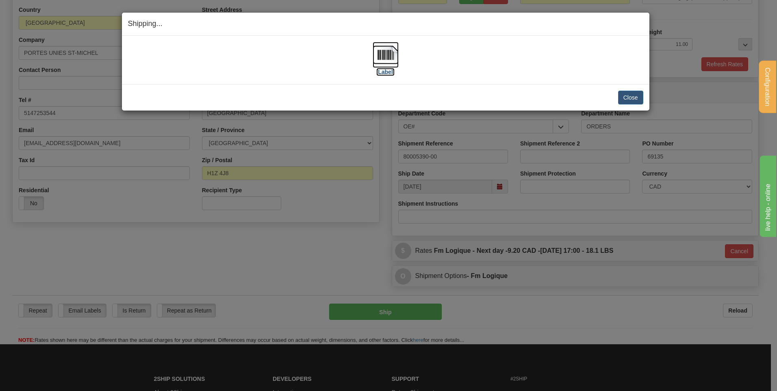
click at [380, 51] on img at bounding box center [386, 55] width 26 height 26
click at [621, 96] on button "Close" at bounding box center [630, 98] width 25 height 14
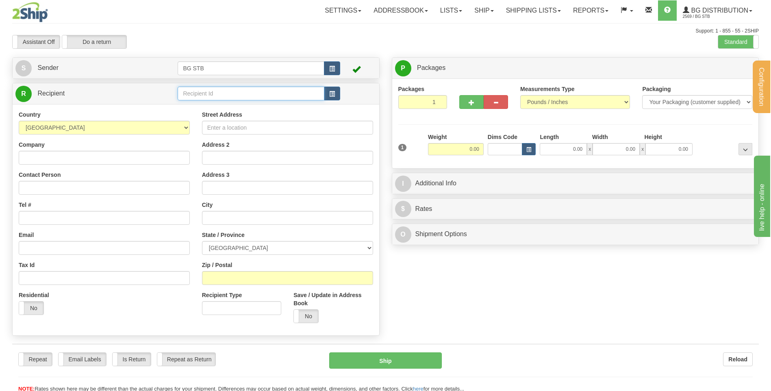
click at [200, 93] on input "text" at bounding box center [251, 94] width 146 height 14
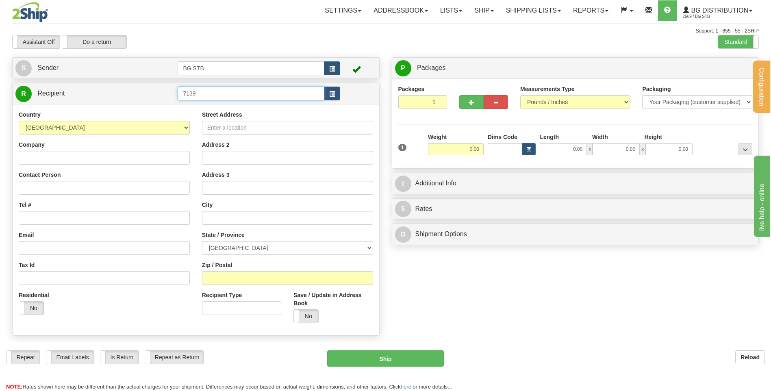
type input "7139"
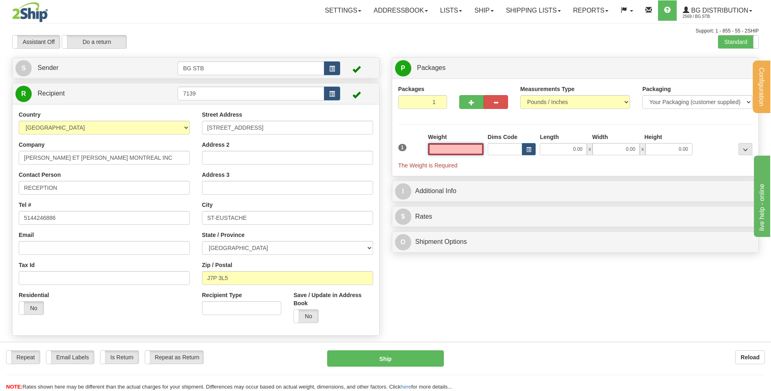
click at [475, 148] on input "text" at bounding box center [456, 149] width 56 height 12
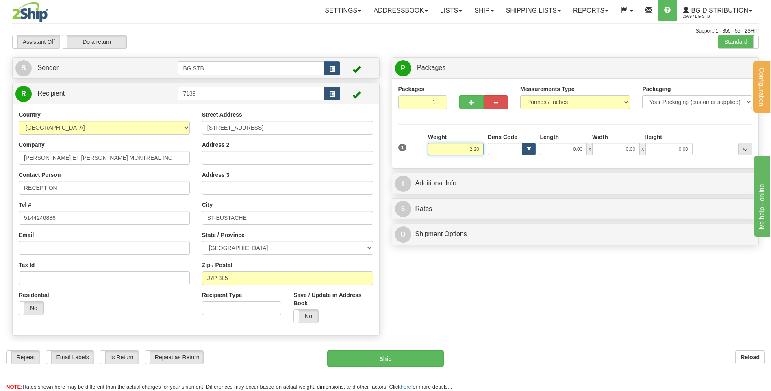
type input "2.20"
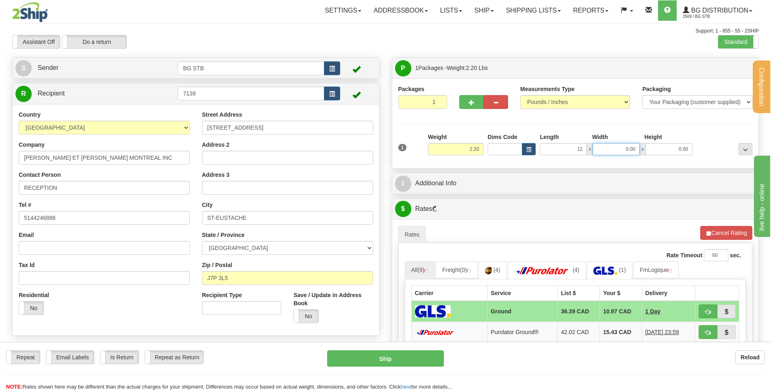
type input "12.00"
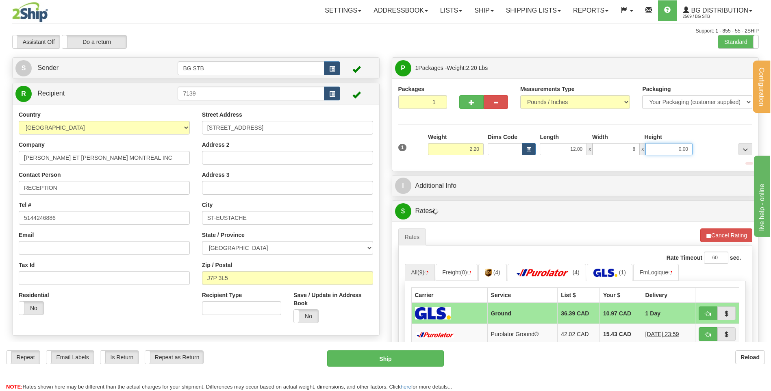
type input "8.00"
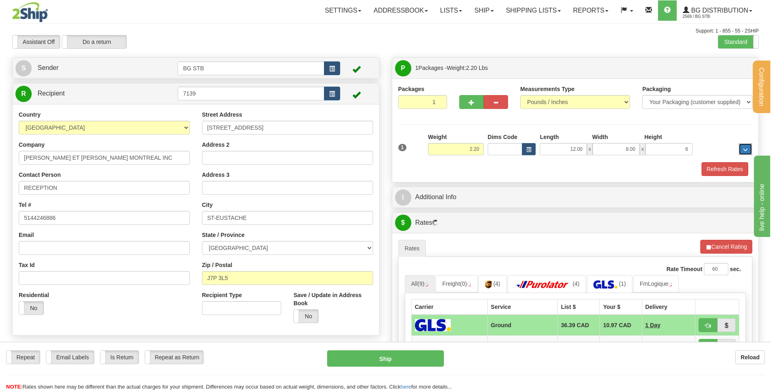
type input "6.00"
click at [444, 186] on div "P Packages 1 Packages - Weight: 2.20 Lbs Shipment Level Shipm. Package Level Pa…" at bounding box center [576, 299] width 380 height 485
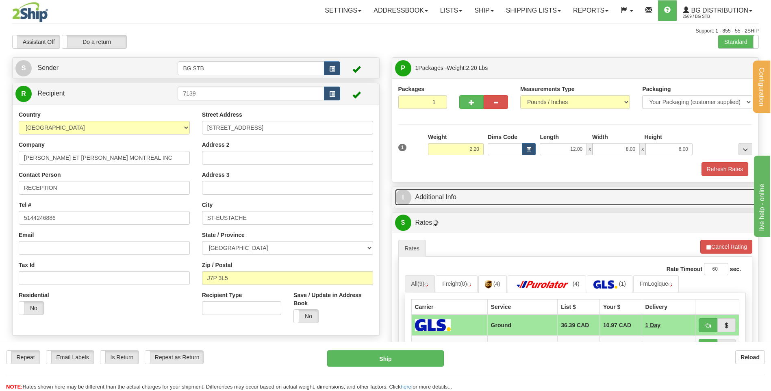
click at [447, 194] on link "I Additional Info" at bounding box center [575, 197] width 361 height 17
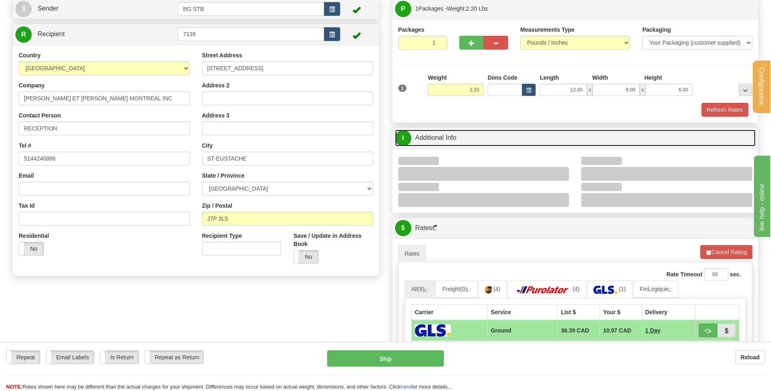
scroll to position [122, 0]
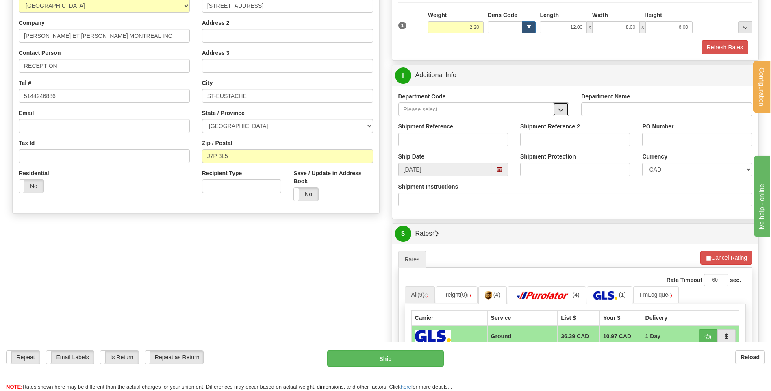
click at [564, 110] on button "button" at bounding box center [561, 109] width 16 height 14
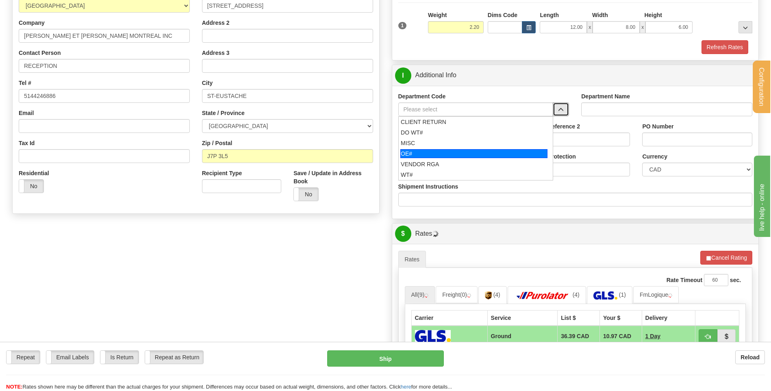
click at [445, 156] on div "OE#" at bounding box center [473, 153] width 147 height 9
type input "OE#"
type input "ORDERS"
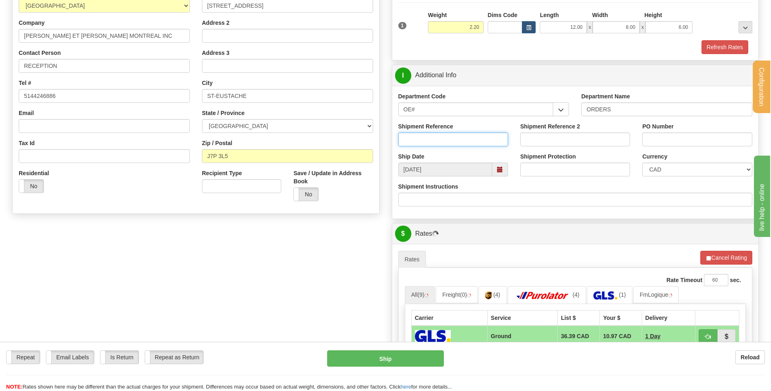
click at [444, 145] on input "Shipment Reference" at bounding box center [453, 139] width 110 height 14
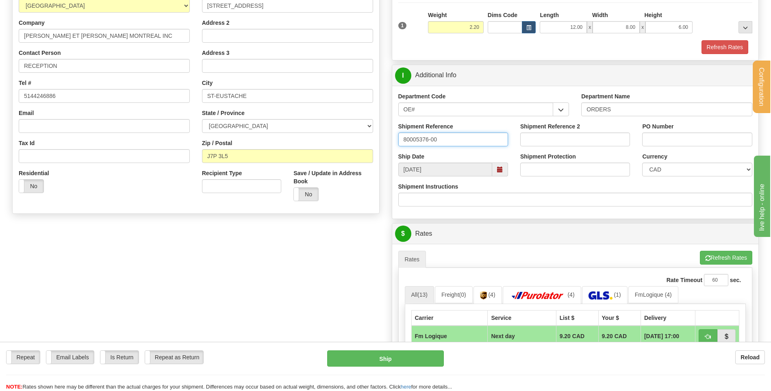
type input "80005376-00"
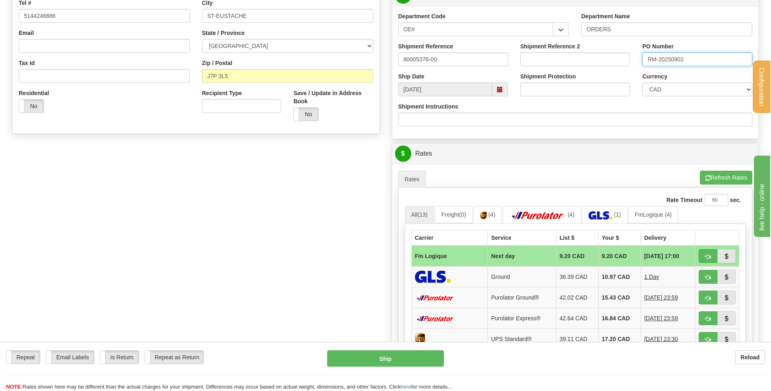
scroll to position [325, 0]
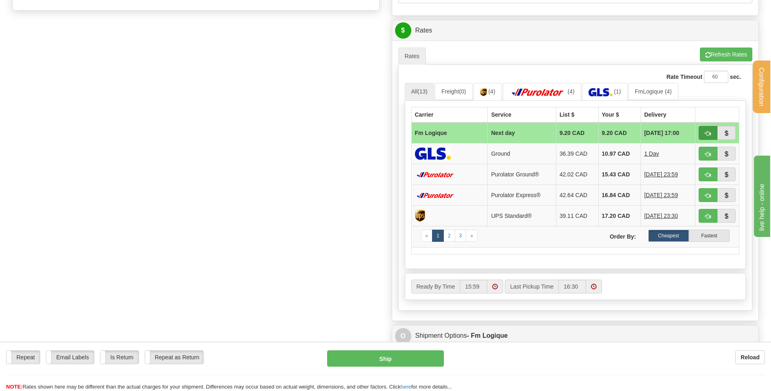
type input "RM-20250902"
drag, startPoint x: 705, startPoint y: 131, endPoint x: 673, endPoint y: 141, distance: 33.6
click at [706, 131] on span "button" at bounding box center [708, 133] width 6 height 5
type input "jour"
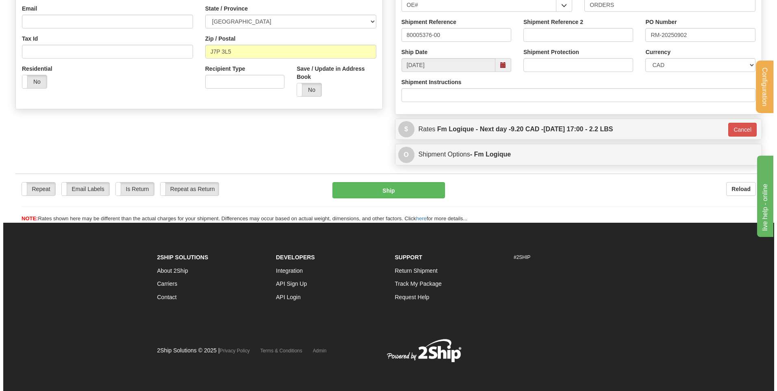
scroll to position [227, 0]
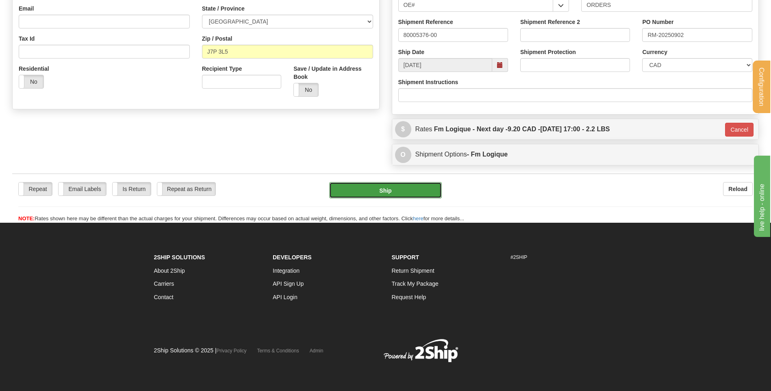
click at [380, 194] on button "Ship" at bounding box center [385, 190] width 112 height 16
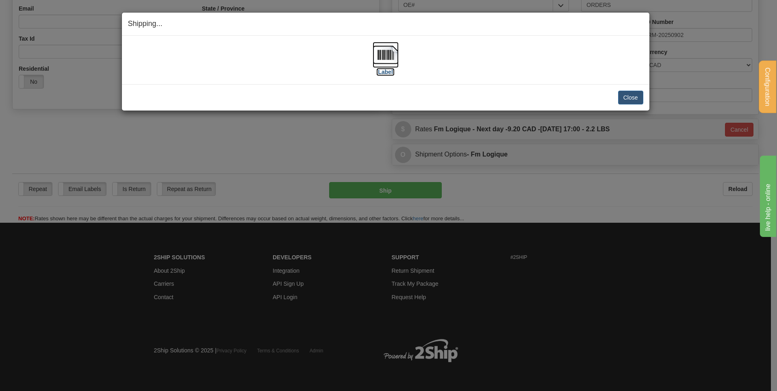
click at [384, 56] on img at bounding box center [386, 55] width 26 height 26
click at [630, 99] on button "Close" at bounding box center [630, 98] width 25 height 14
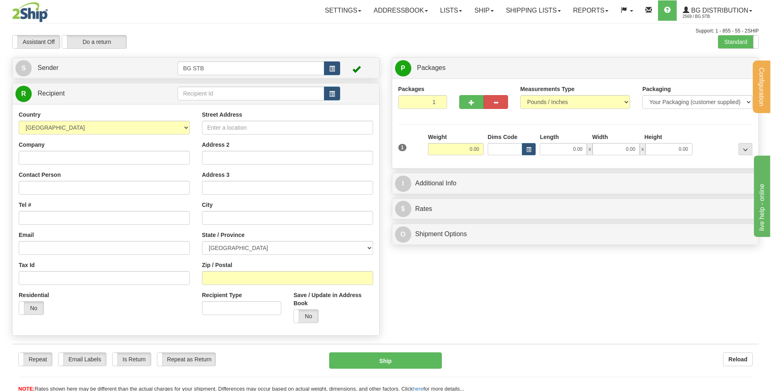
click at [259, 102] on div "R Recipient" at bounding box center [196, 93] width 367 height 21
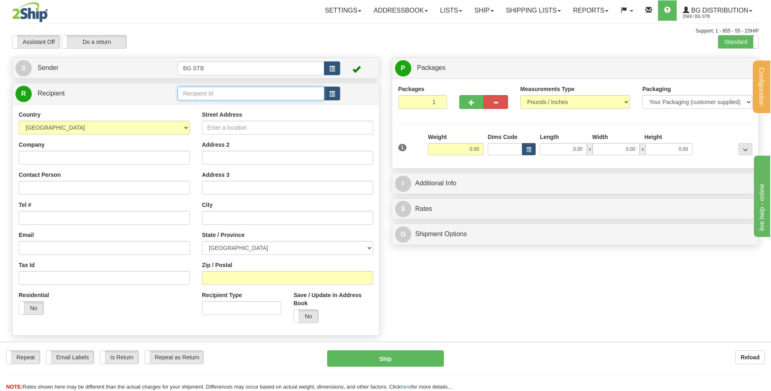
click at [256, 98] on input "text" at bounding box center [251, 94] width 146 height 14
type input "7139"
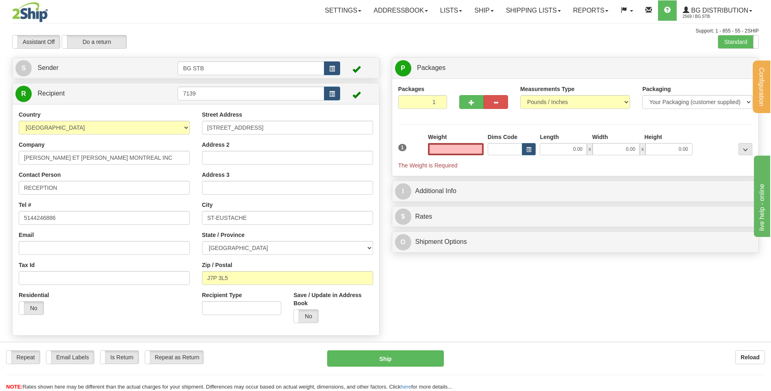
type input "0.00"
click at [90, 172] on div "Contact Person RECEPTION" at bounding box center [104, 183] width 171 height 24
